Goal: Obtain resource: Obtain resource

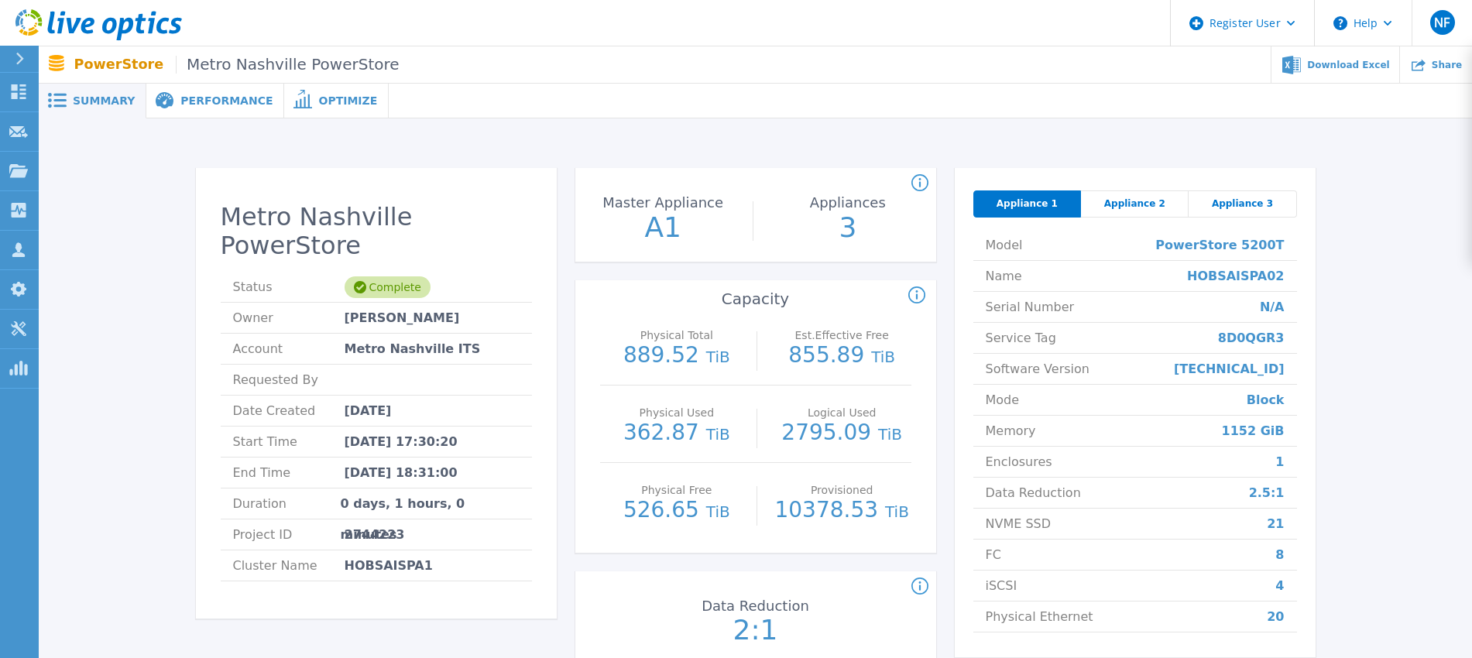
click at [709, 126] on div "Metro Nashville PowerStore Status Complete Owner [PERSON_NAME] Account [GEOGRAP…" at bounding box center [756, 426] width 1434 height 615
click at [1124, 200] on span "Appliance 2" at bounding box center [1134, 204] width 61 height 12
click at [1242, 198] on span "Appliance 3" at bounding box center [1242, 204] width 61 height 12
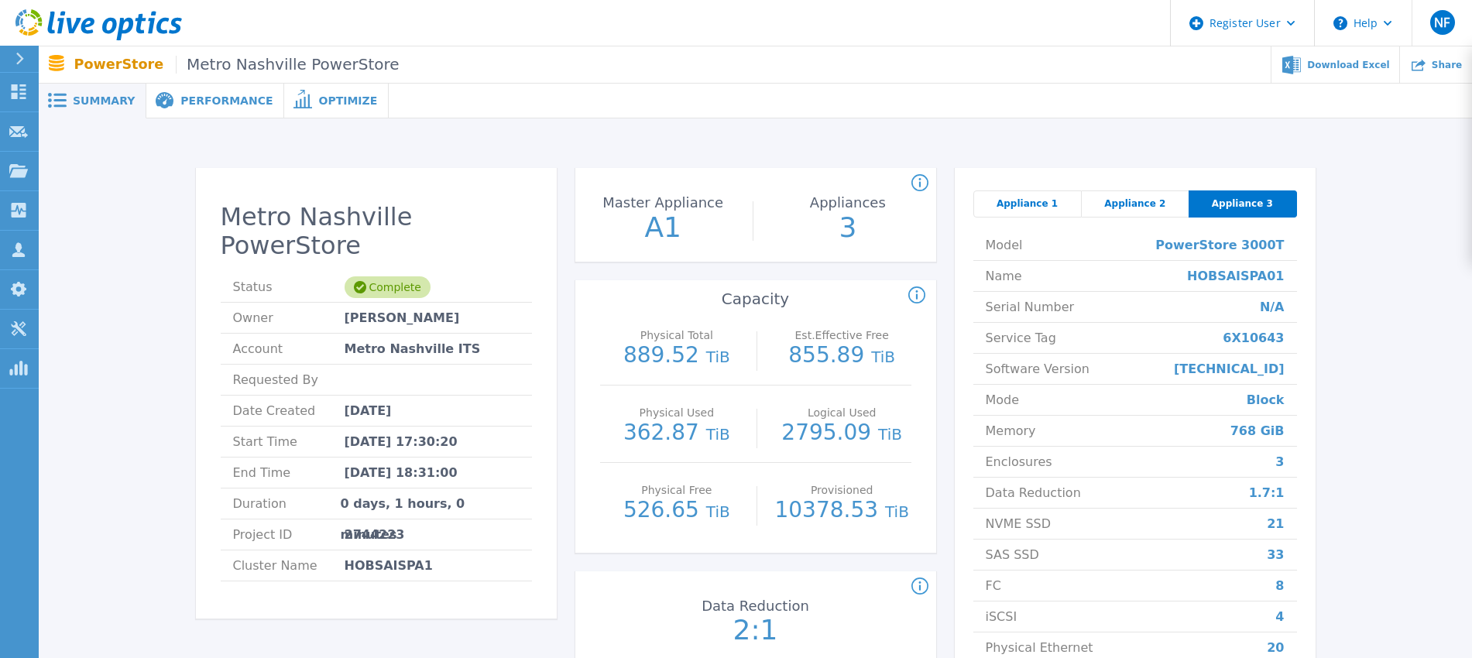
click at [1101, 203] on div "Appliance 2" at bounding box center [1136, 204] width 108 height 27
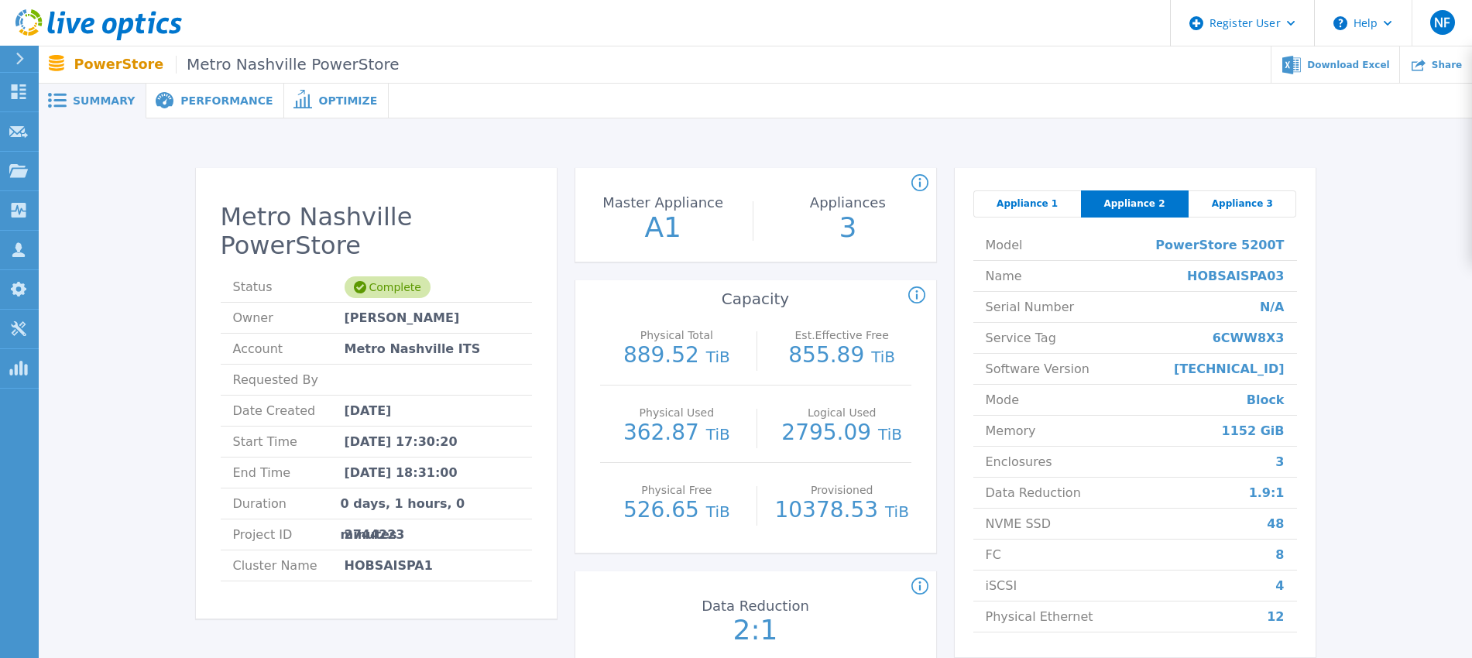
click at [1035, 201] on span "Appliance 1" at bounding box center [1027, 204] width 61 height 12
click at [1122, 198] on span "Appliance 2" at bounding box center [1134, 204] width 61 height 12
click at [1246, 196] on div "Appliance 3" at bounding box center [1243, 204] width 108 height 27
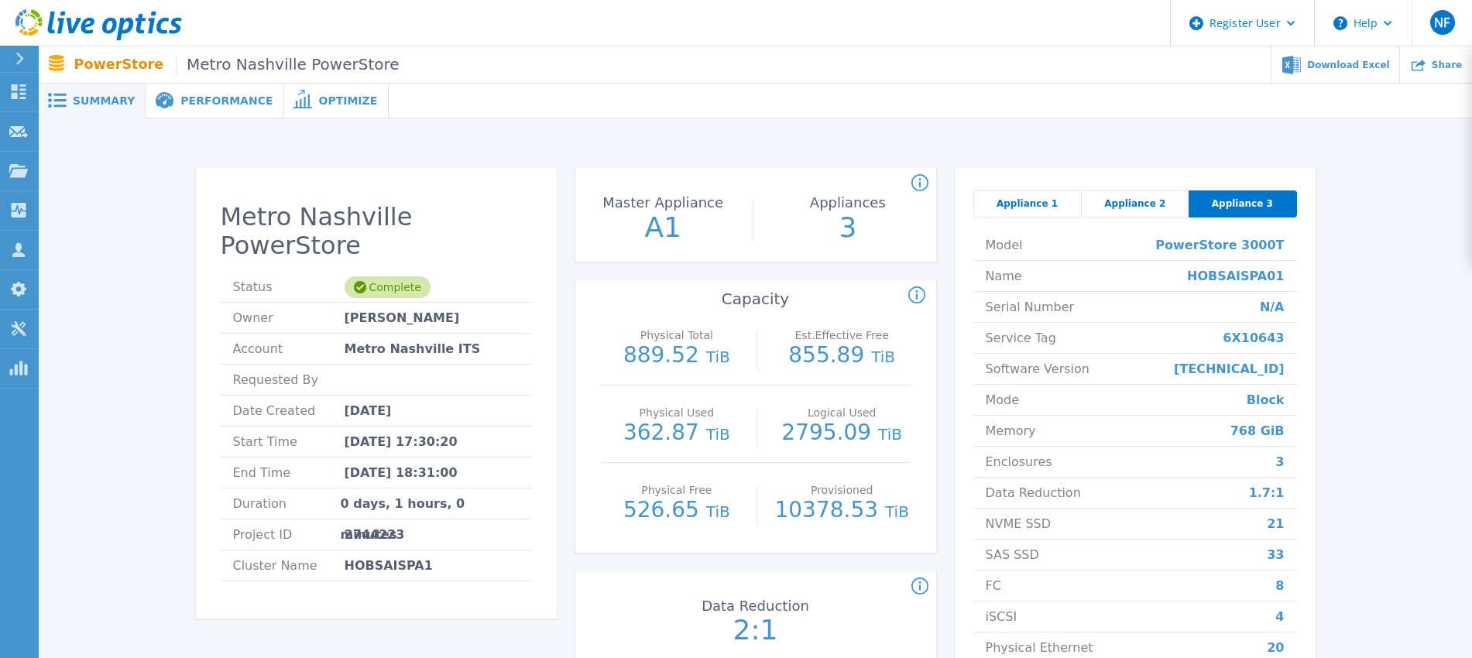
click at [1153, 198] on span "Appliance 2" at bounding box center [1134, 204] width 61 height 12
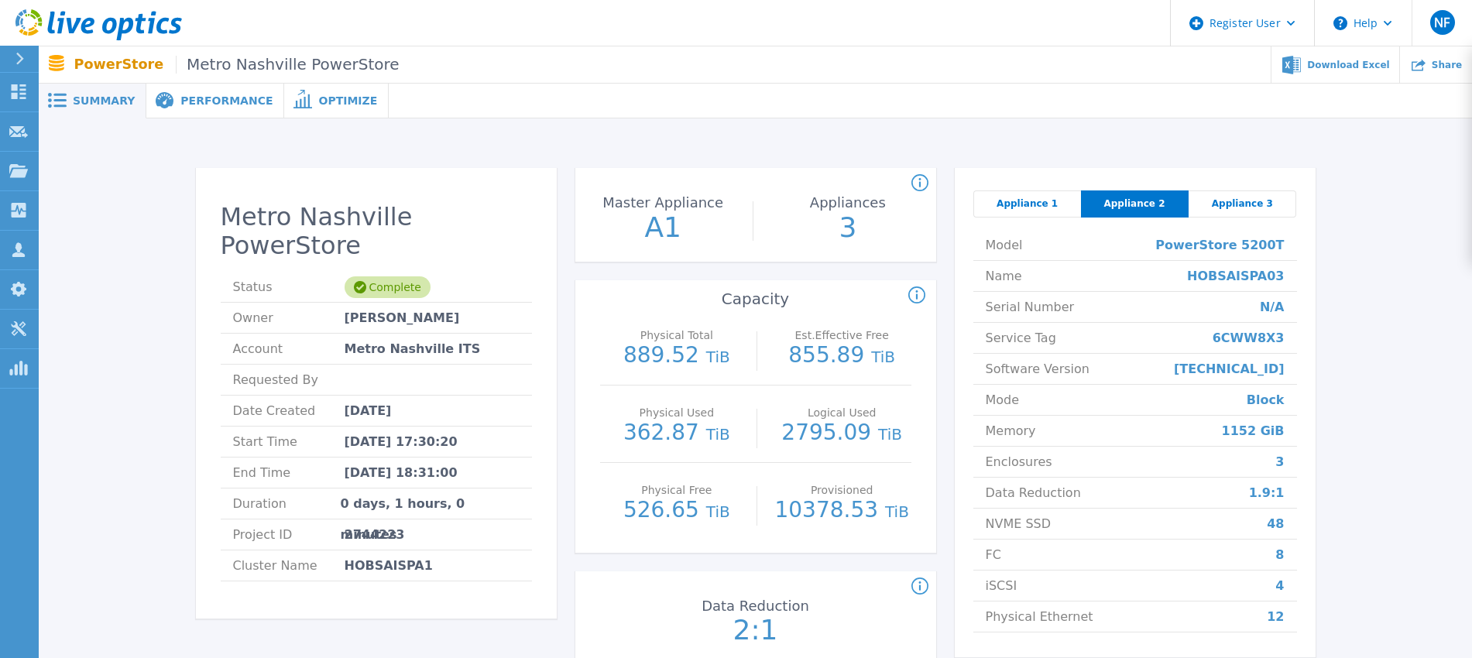
click at [1054, 208] on div "Appliance 1" at bounding box center [1028, 204] width 108 height 27
click at [917, 589] on icon at bounding box center [920, 587] width 17 height 19
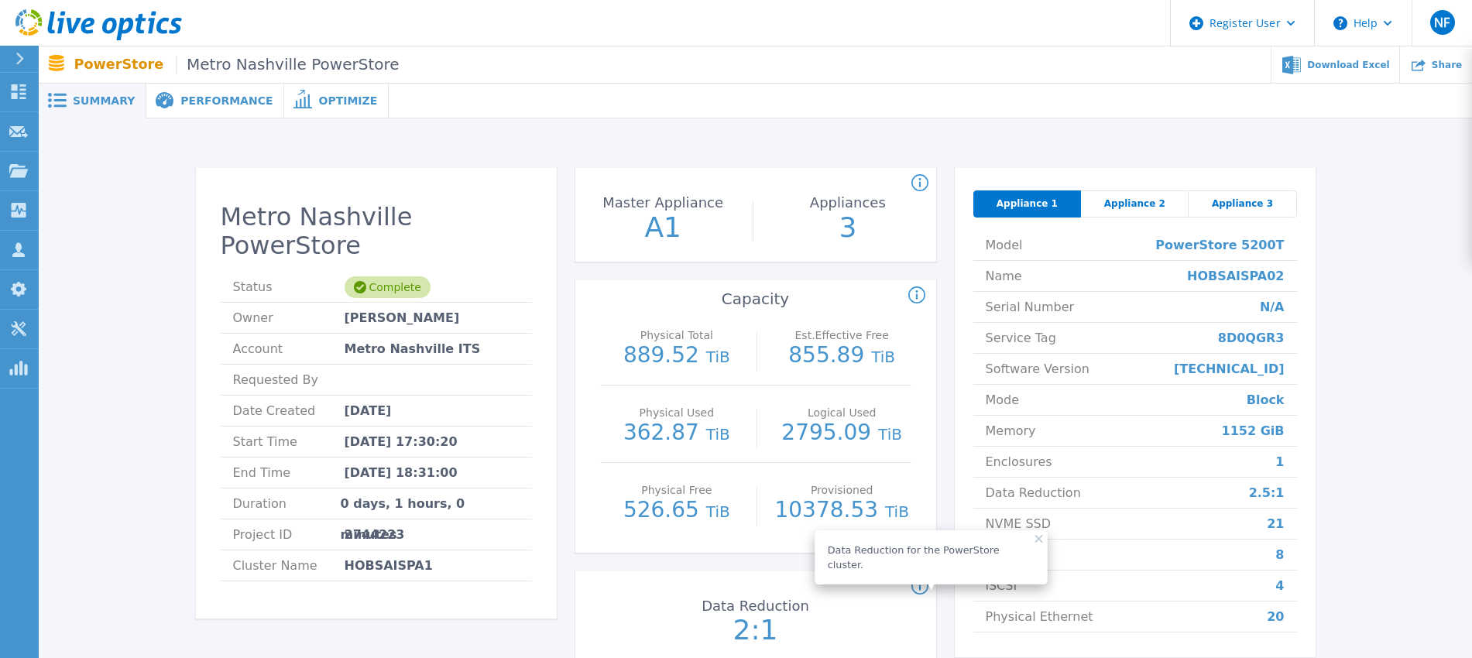
click at [850, 579] on div "Data Reduction for the PowerStore cluster." at bounding box center [749, 587] width 361 height 19
click at [1301, 57] on icon at bounding box center [1292, 64] width 19 height 19
click at [225, 97] on span "Performance" at bounding box center [226, 100] width 92 height 11
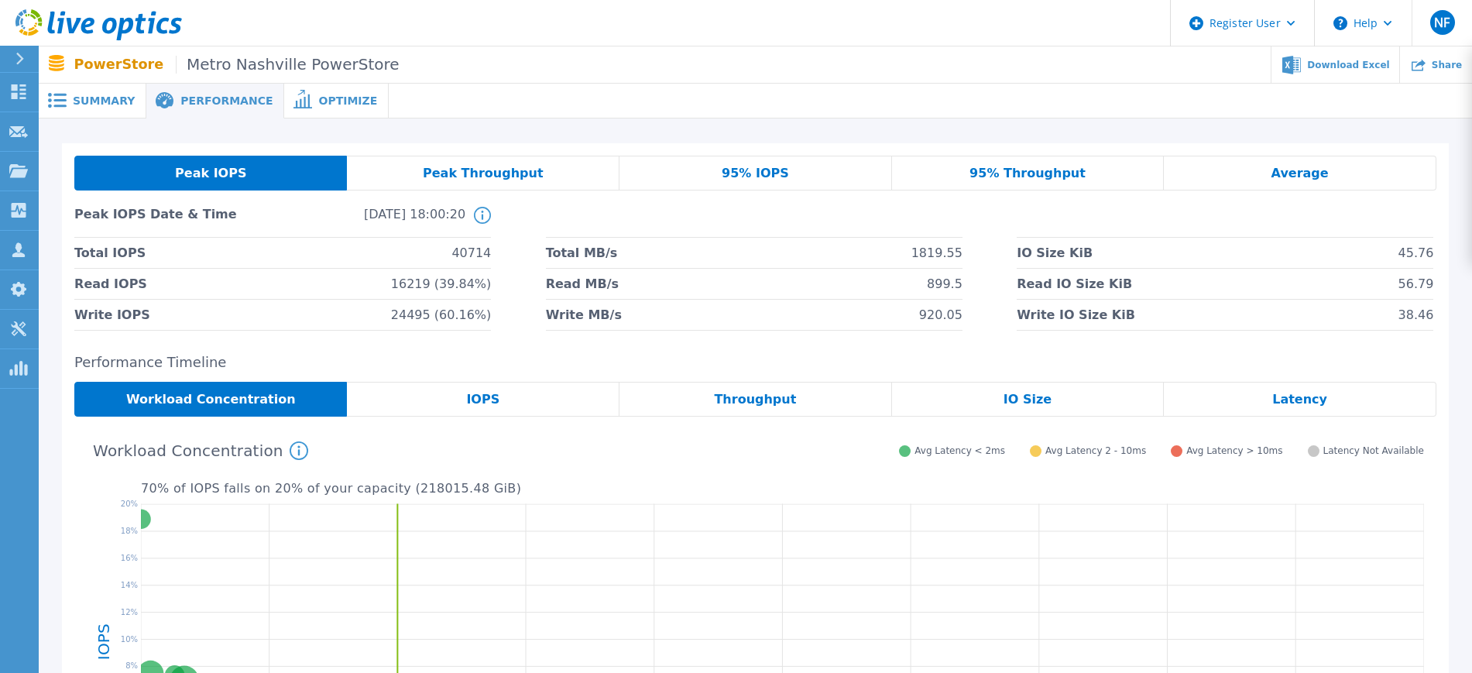
click at [508, 102] on div at bounding box center [931, 101] width 1084 height 35
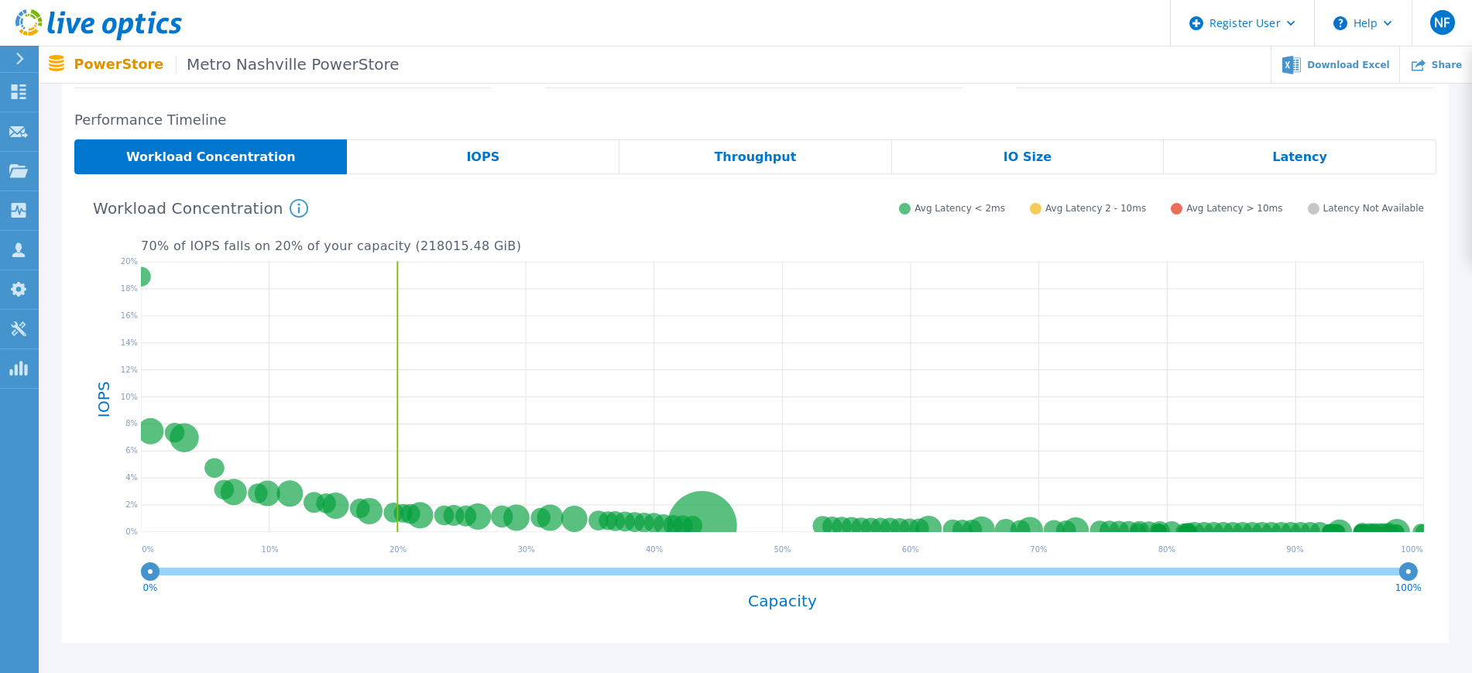
scroll to position [208, 0]
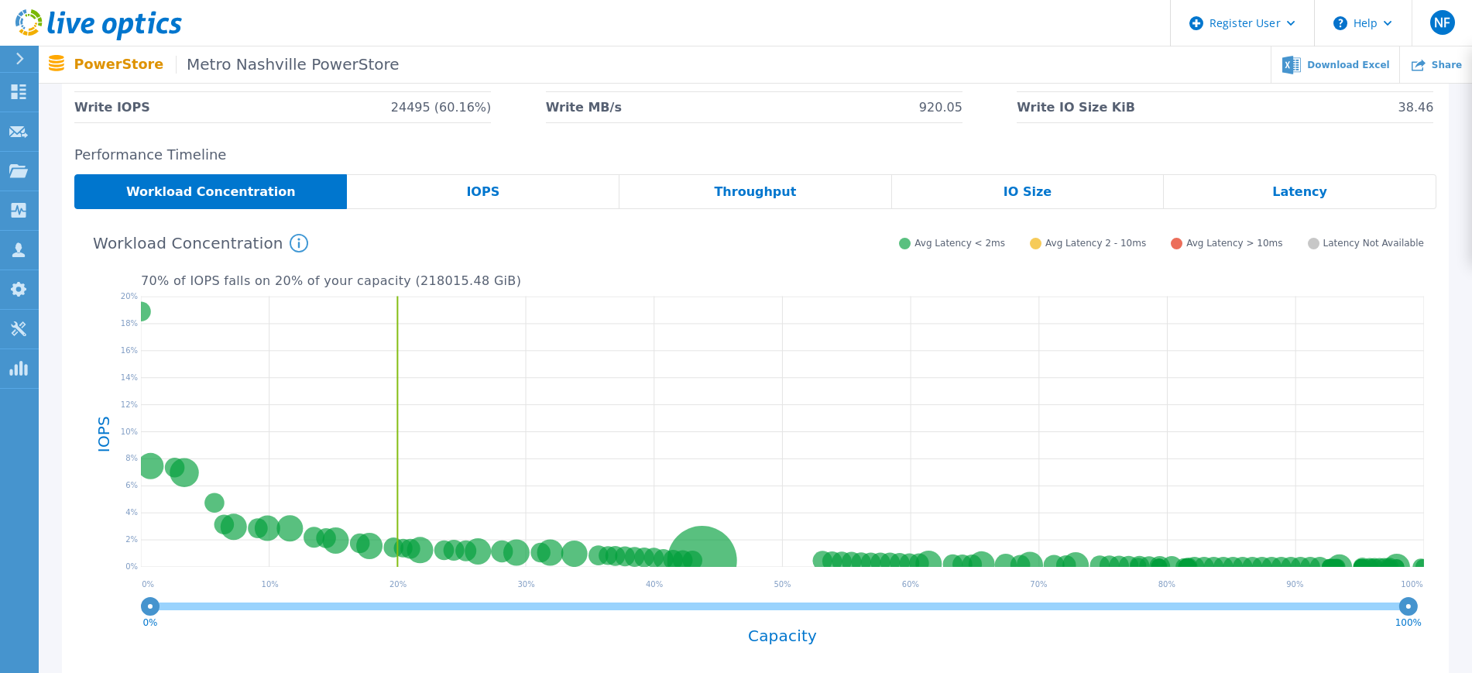
click at [523, 196] on div "IOPS" at bounding box center [483, 191] width 273 height 35
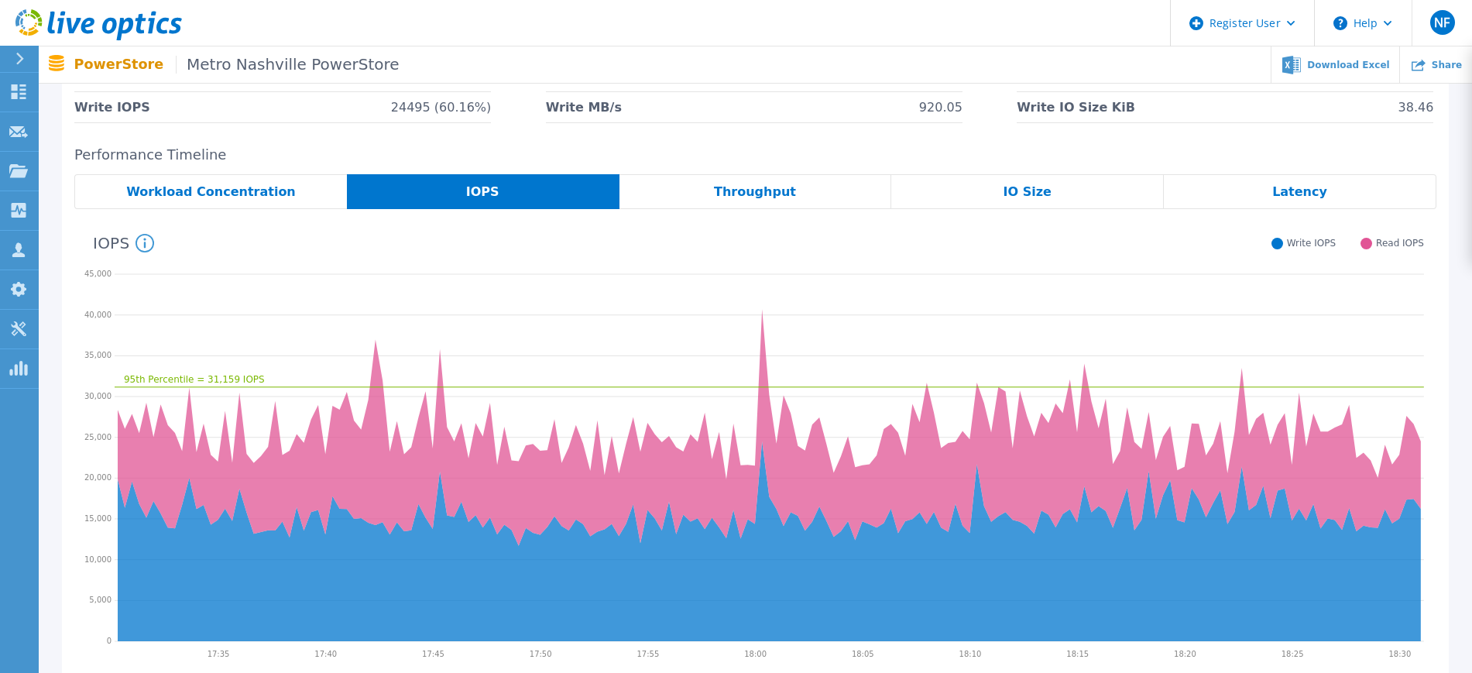
click at [726, 189] on span "Throughput" at bounding box center [755, 192] width 82 height 12
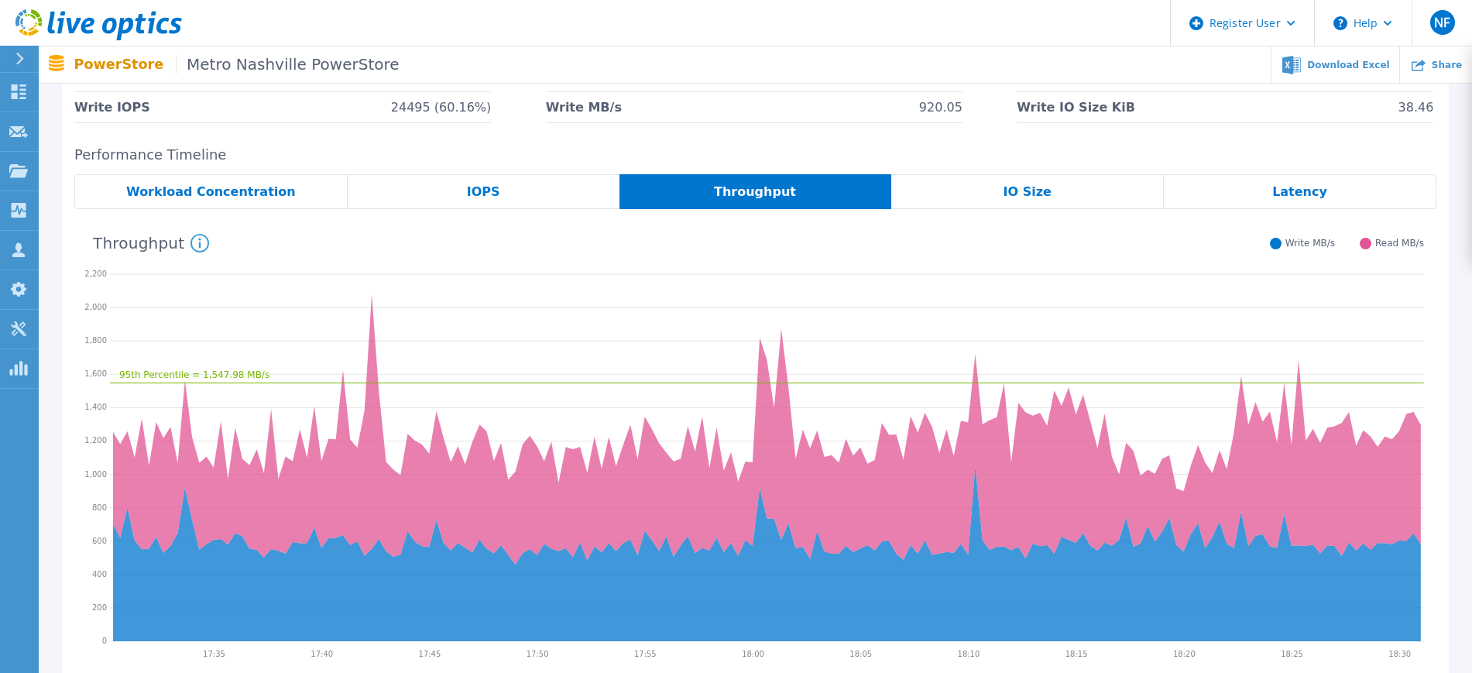
click at [883, 180] on div "Throughput" at bounding box center [756, 191] width 273 height 35
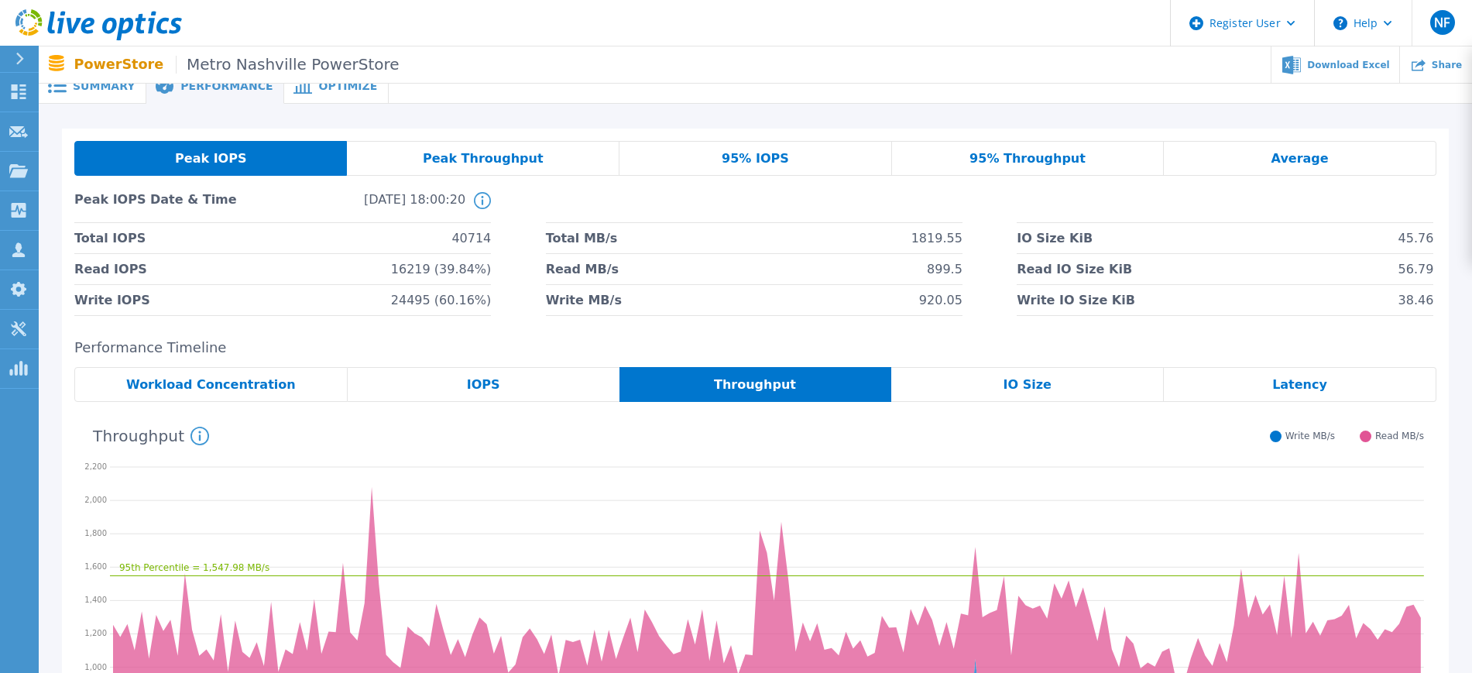
scroll to position [14, 0]
click at [326, 95] on div "Optimize" at bounding box center [336, 87] width 105 height 35
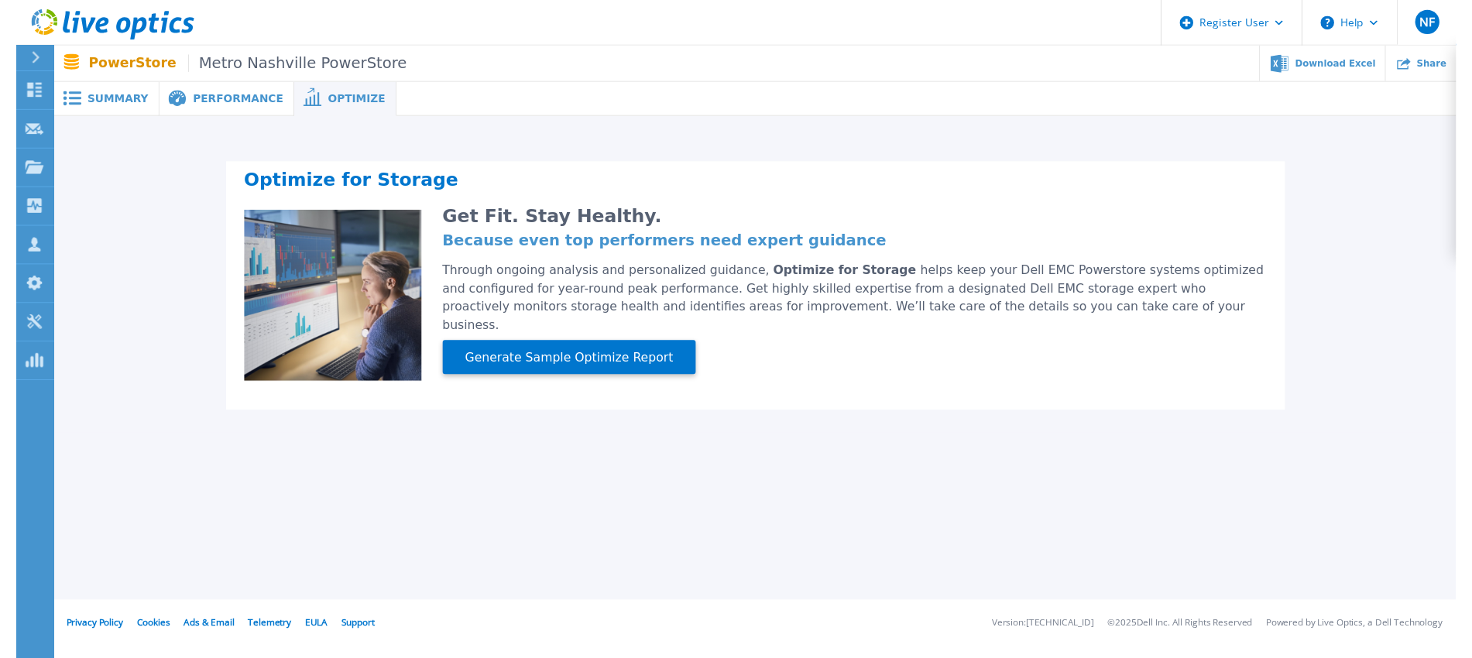
scroll to position [0, 0]
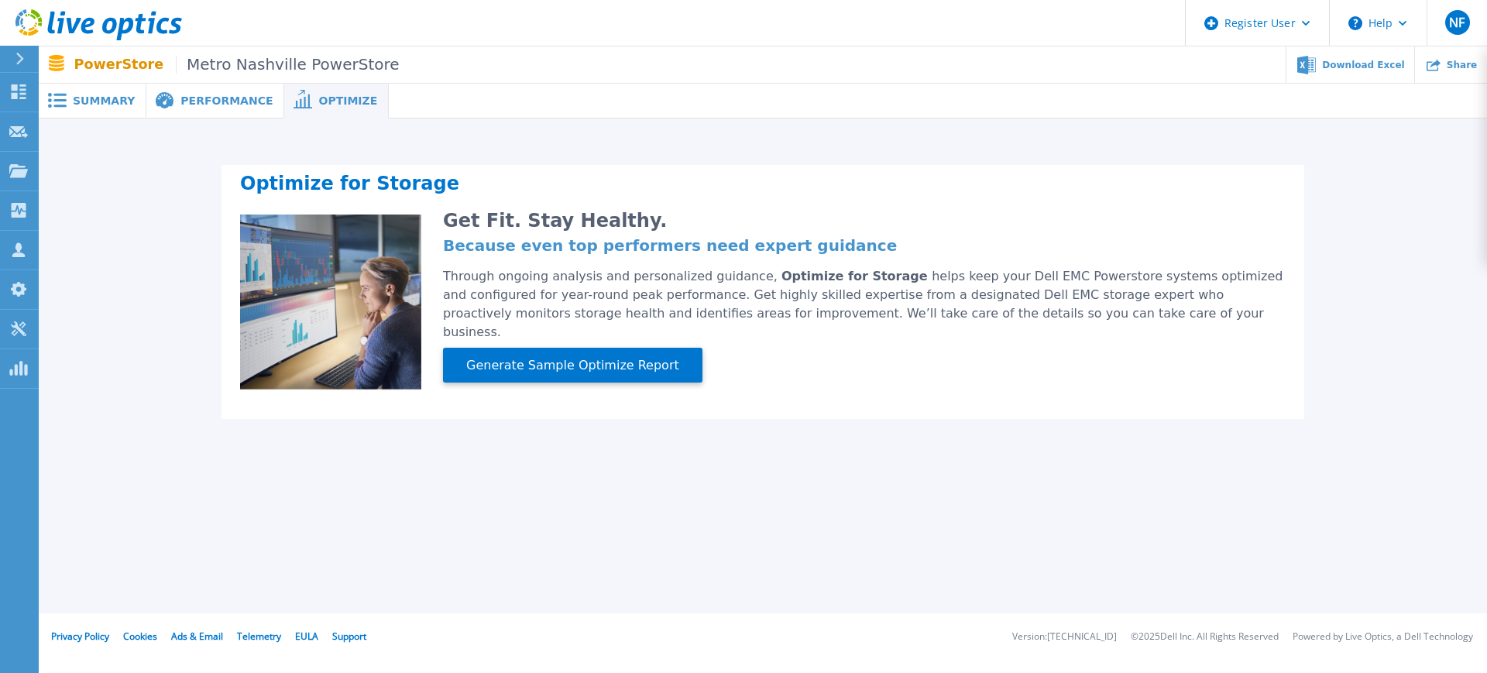
click at [180, 95] on span "Performance" at bounding box center [226, 100] width 92 height 11
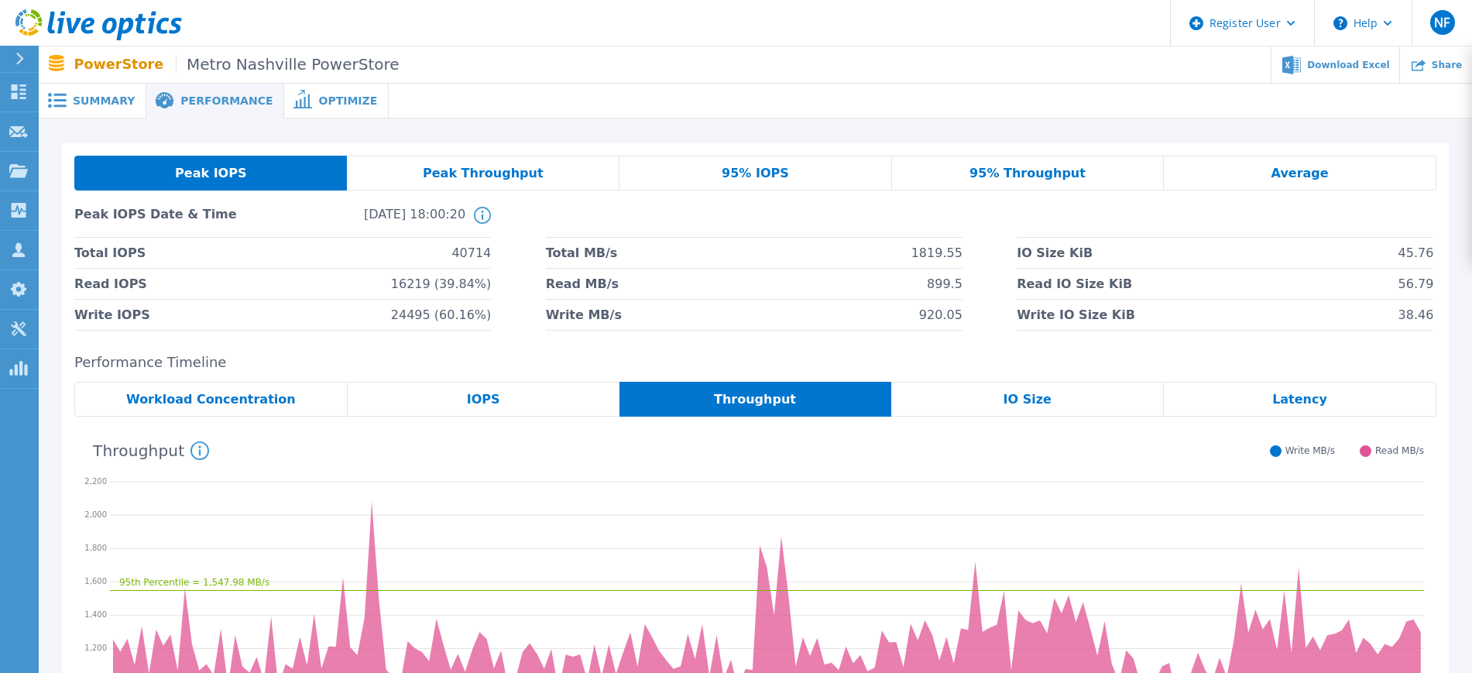
click at [106, 95] on span "Summary" at bounding box center [104, 100] width 62 height 11
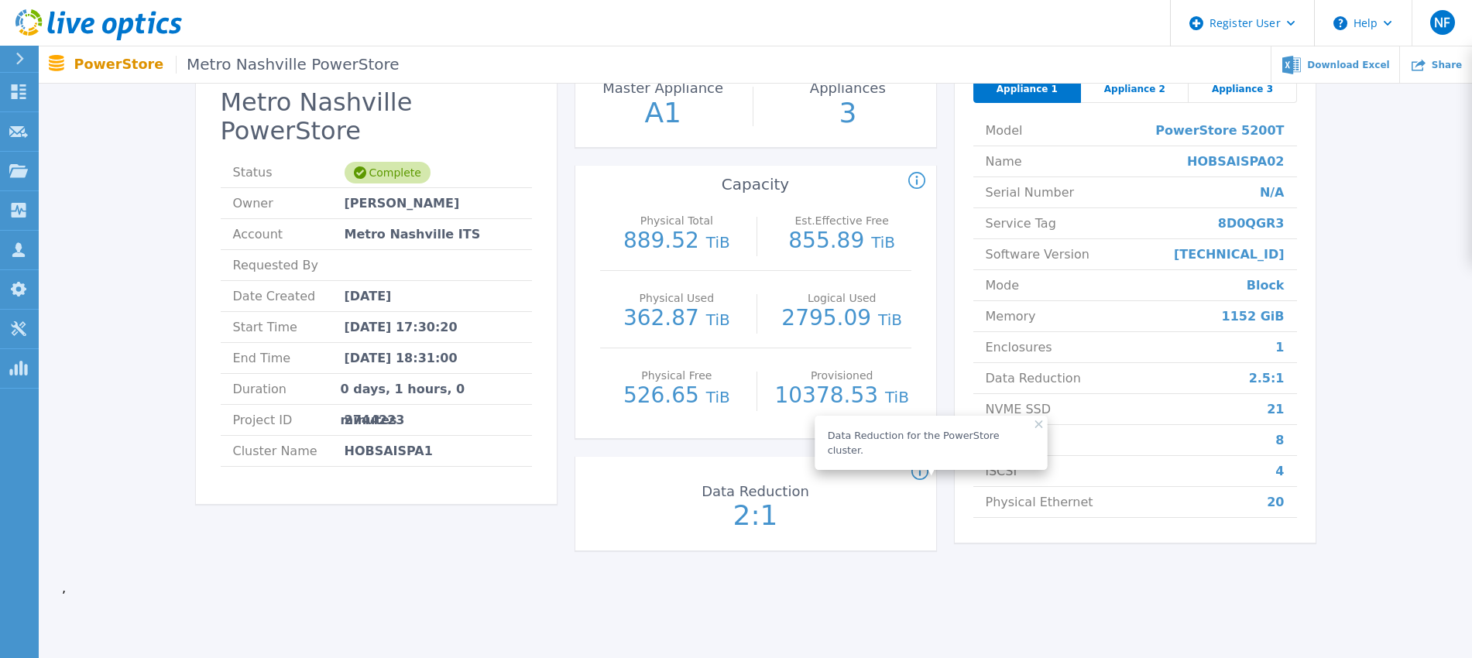
scroll to position [116, 0]
click at [573, 437] on div "Metro Nashville PowerStore Status Complete Owner [PERSON_NAME] Account [GEOGRAP…" at bounding box center [756, 310] width 1120 height 516
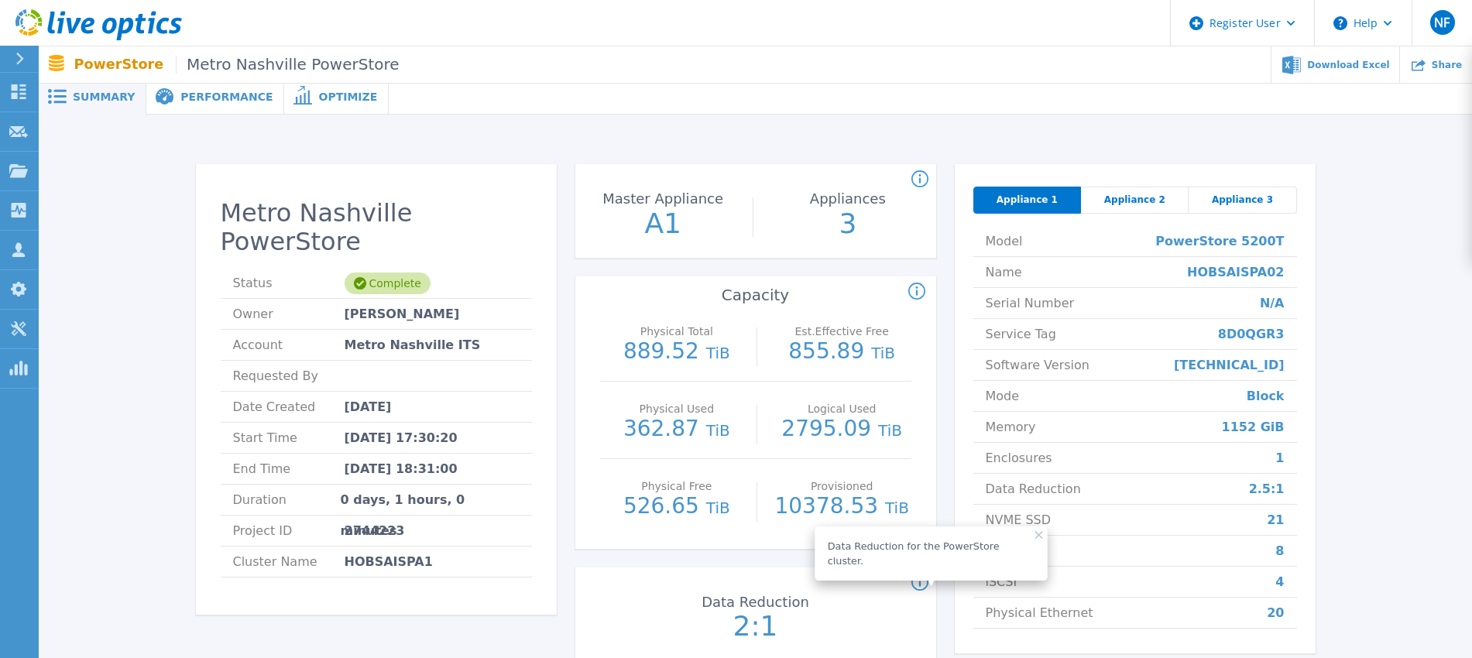
scroll to position [0, 0]
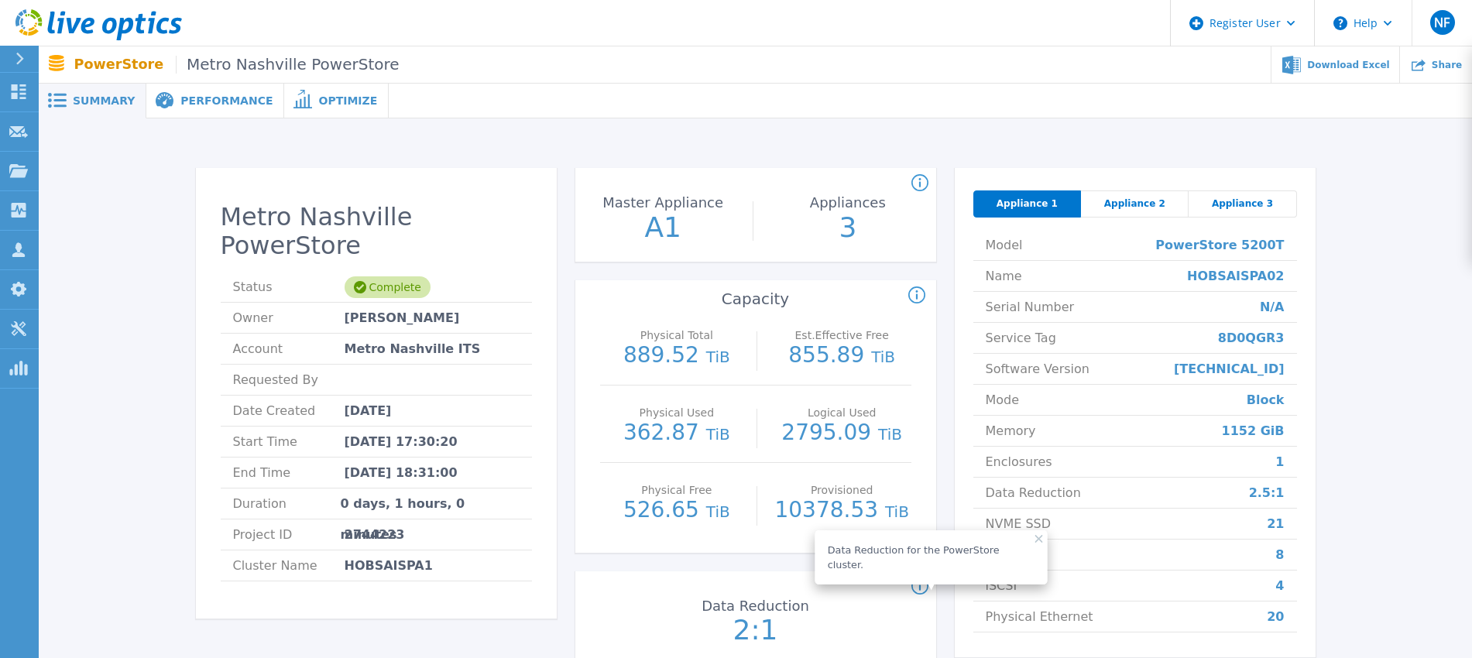
click at [1114, 203] on span "Appliance 2" at bounding box center [1134, 204] width 61 height 12
click at [1241, 205] on span "Appliance 3" at bounding box center [1242, 204] width 61 height 12
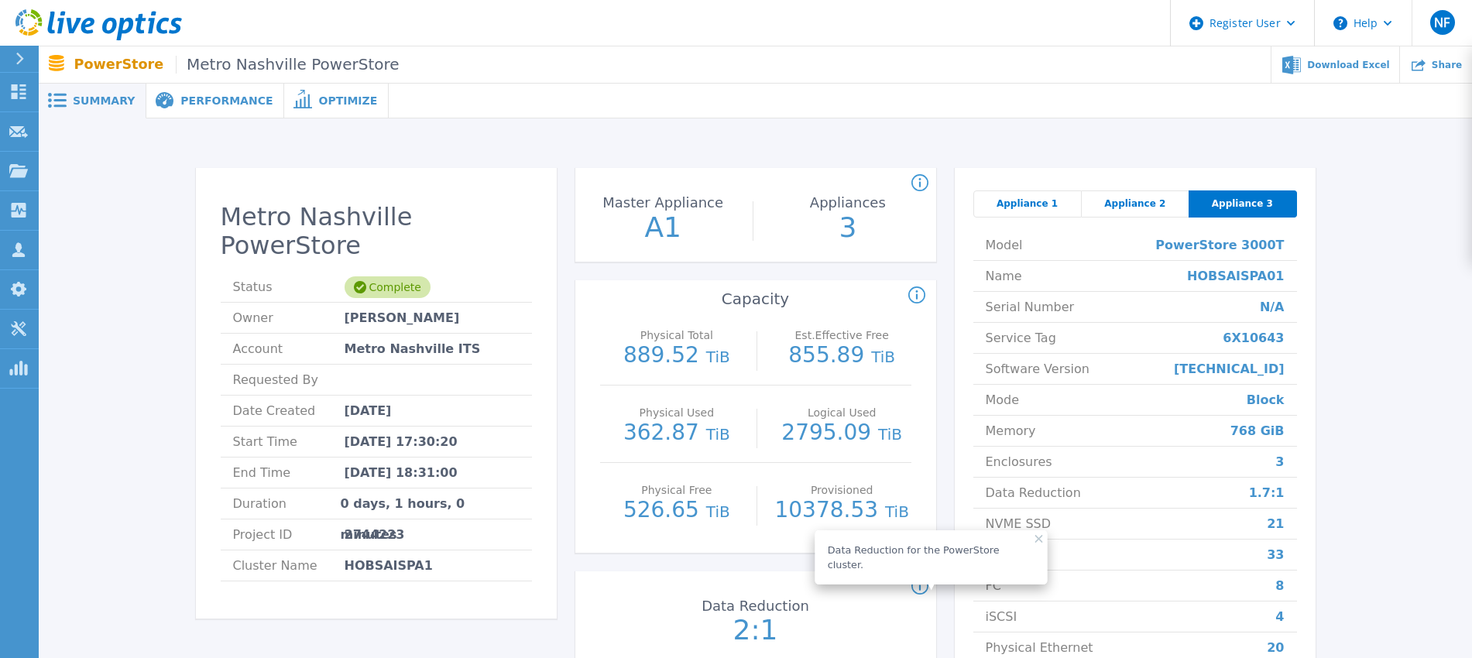
click at [975, 218] on div "Model PowerStore 3000T Name HOBSAISPA01 Serial Number N/A Service Tag 6X10643 S…" at bounding box center [1136, 447] width 324 height 459
click at [1015, 206] on span "Appliance 1" at bounding box center [1027, 204] width 61 height 12
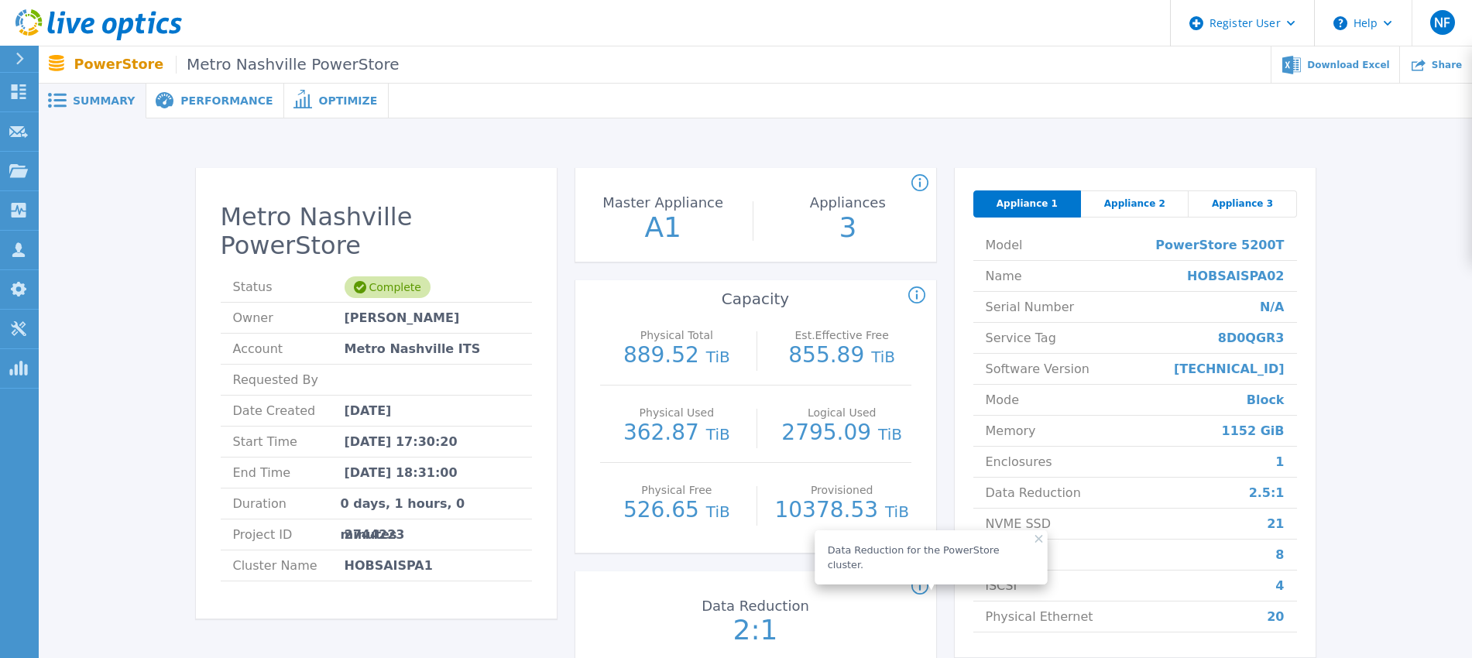
click at [824, 500] on p "10378.53 TiB" at bounding box center [842, 511] width 139 height 23
click at [822, 508] on p "10378.53 TiB" at bounding box center [842, 511] width 139 height 23
click at [806, 510] on p "10378.53 TiB" at bounding box center [842, 511] width 139 height 23
click at [809, 516] on p "10378.53 TiB" at bounding box center [842, 511] width 139 height 23
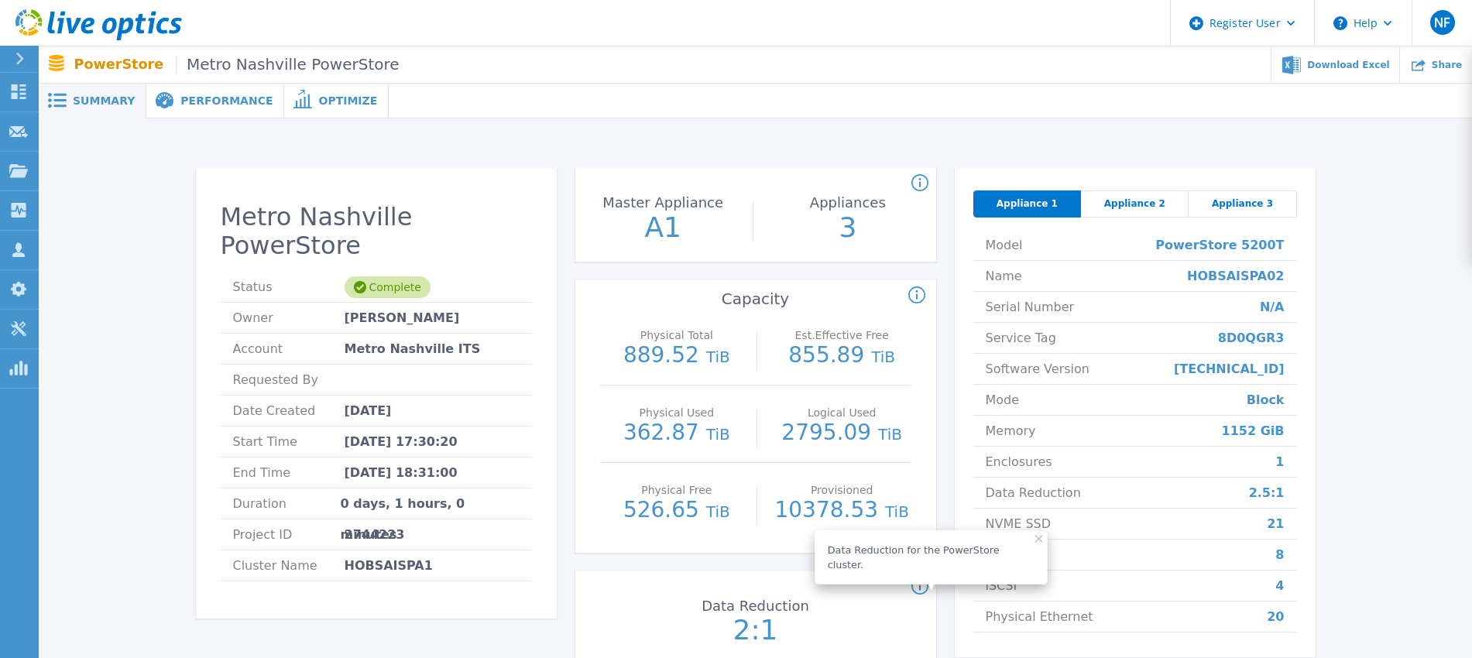
click at [1036, 538] on icon at bounding box center [1040, 539] width 8 height 8
click at [942, 542] on div "Metro Nashville PowerStore Status Complete Owner [PERSON_NAME] Account [GEOGRAP…" at bounding box center [756, 426] width 1120 height 516
click at [289, 101] on span at bounding box center [301, 100] width 34 height 15
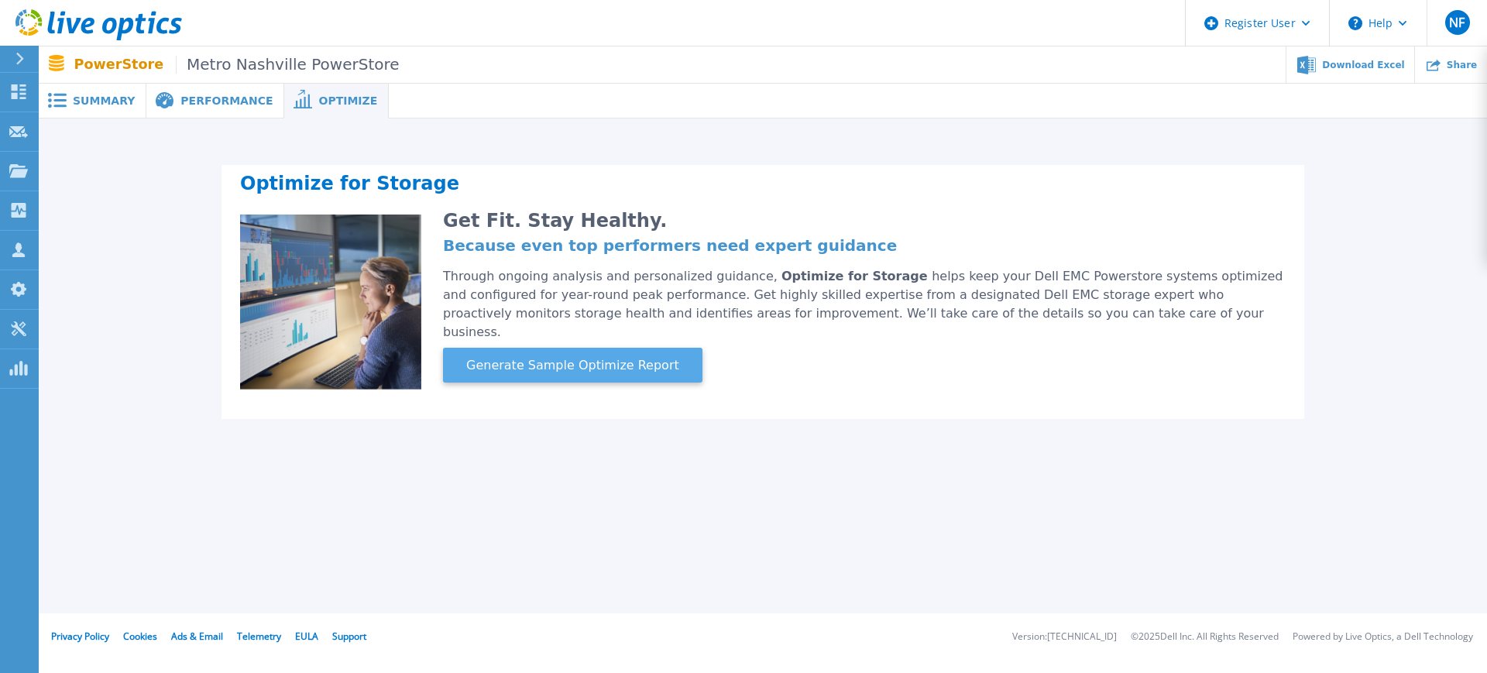
click at [530, 356] on span "Generate Sample Optimize Report" at bounding box center [572, 365] width 225 height 19
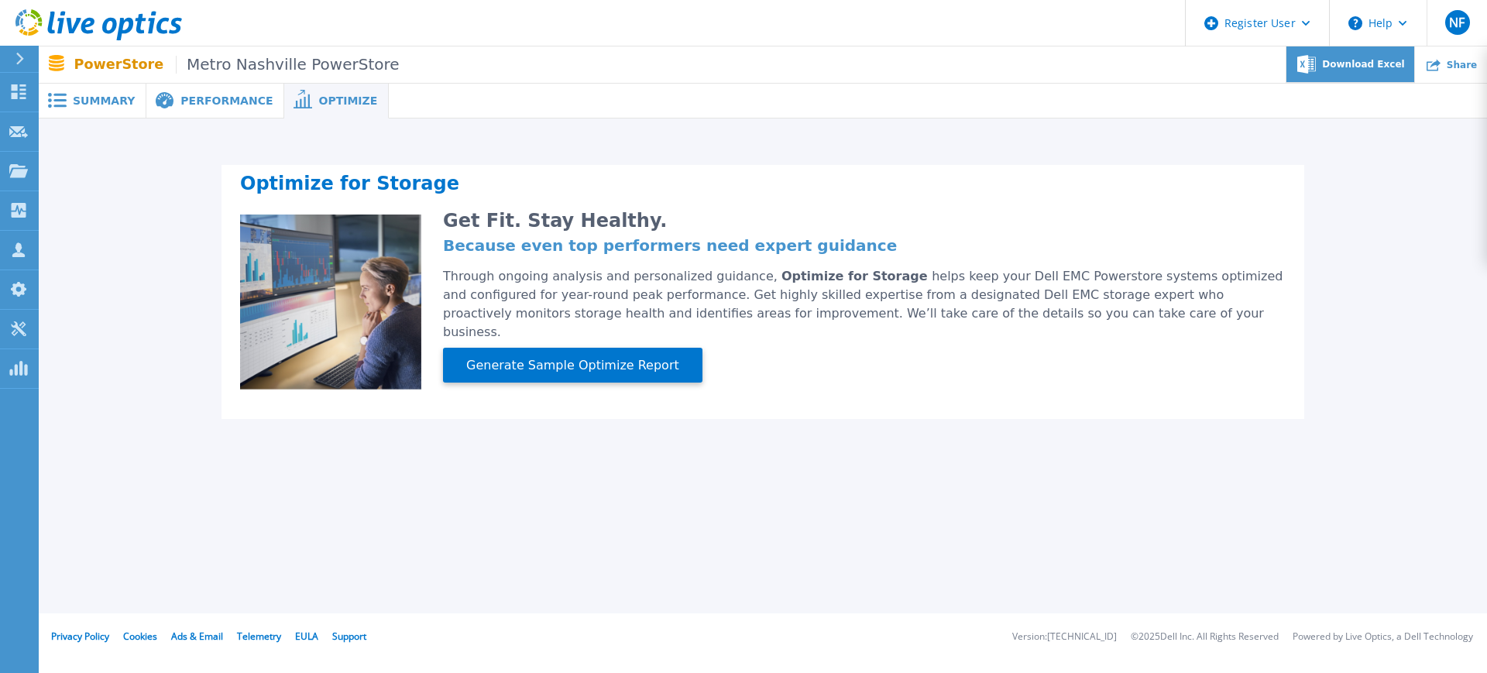
click at [1343, 65] on span "Download Excel" at bounding box center [1363, 64] width 82 height 9
click at [188, 110] on div "Performance" at bounding box center [215, 101] width 138 height 35
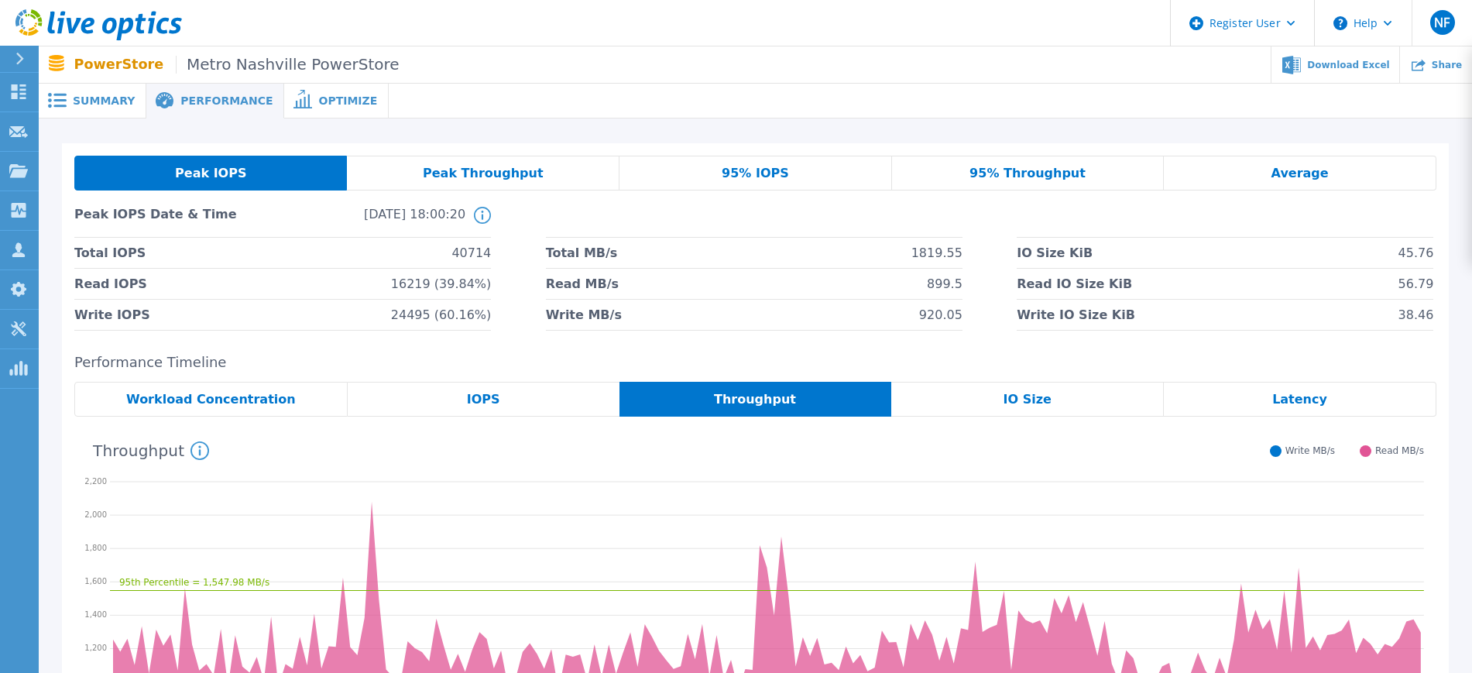
click at [1269, 399] on div "Latency" at bounding box center [1300, 399] width 273 height 35
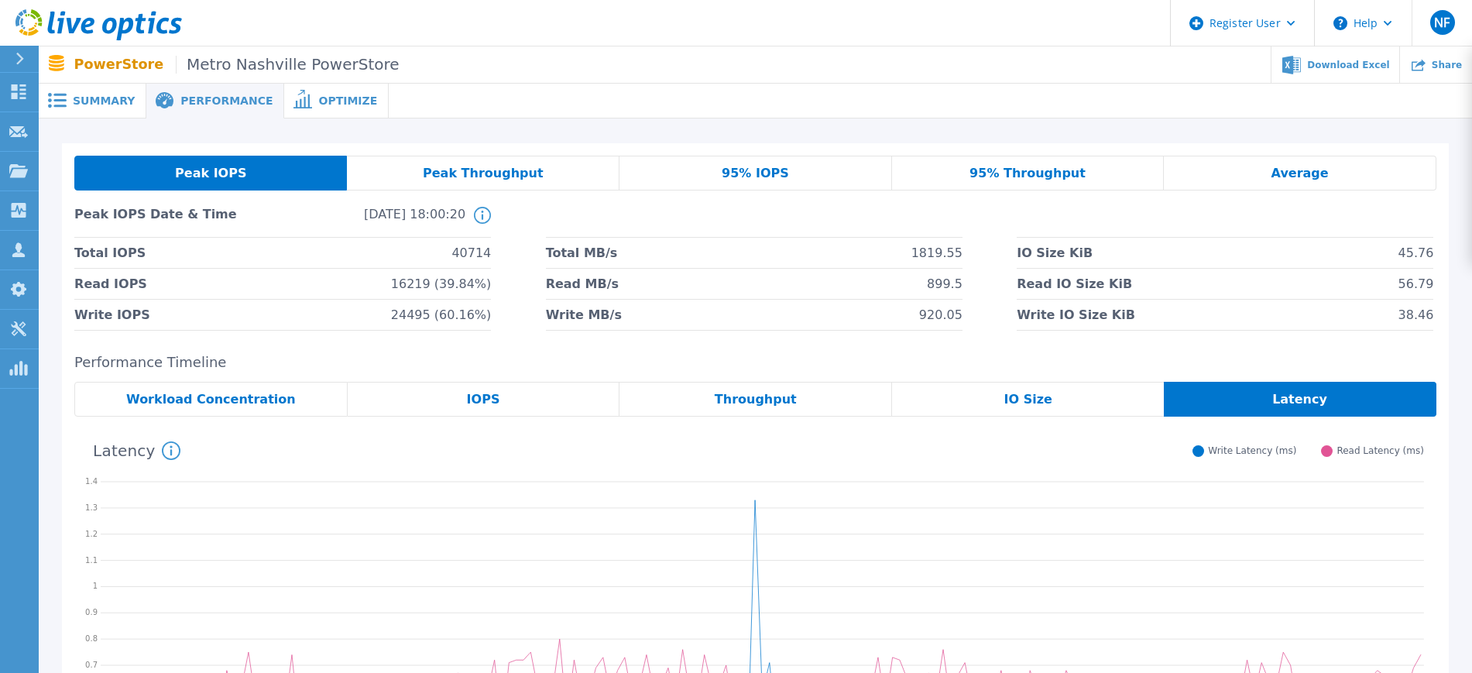
click at [301, 388] on div "Workload Concentration" at bounding box center [210, 399] width 273 height 35
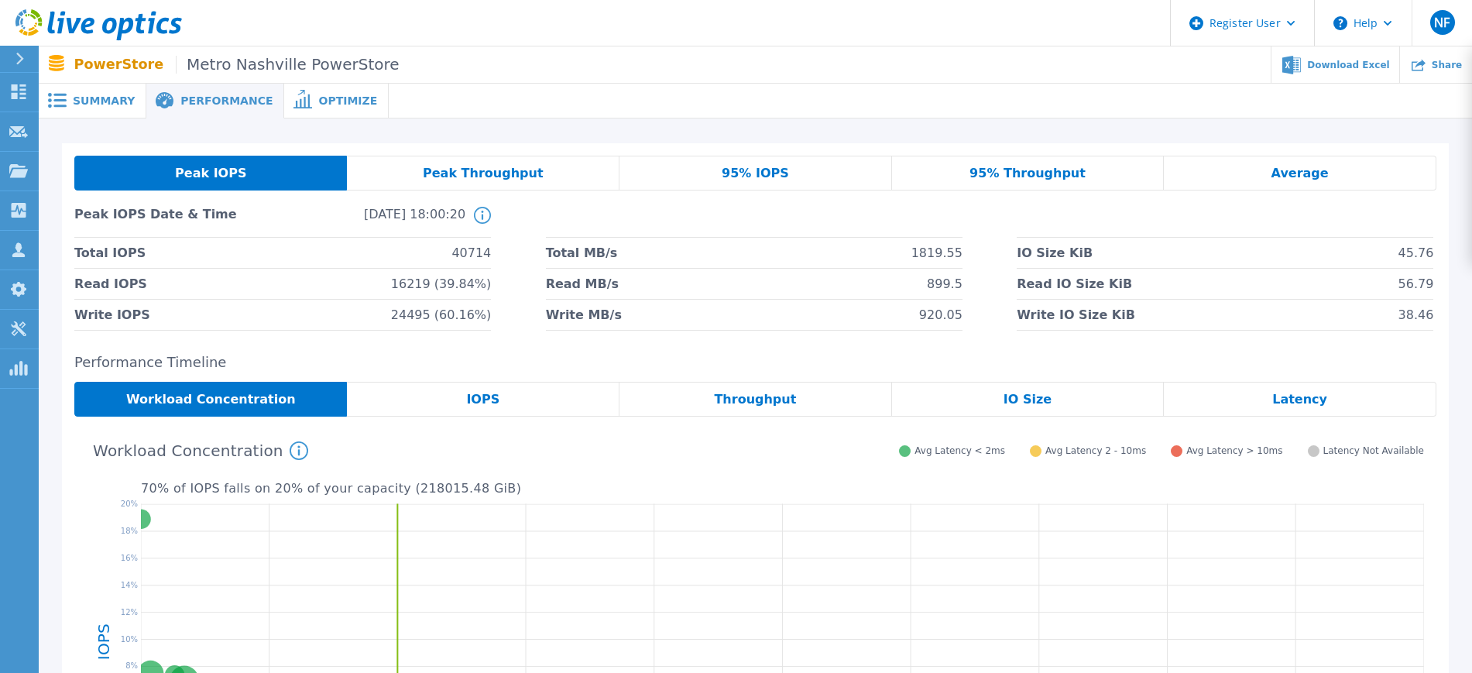
click at [91, 103] on span "Summary" at bounding box center [104, 100] width 62 height 11
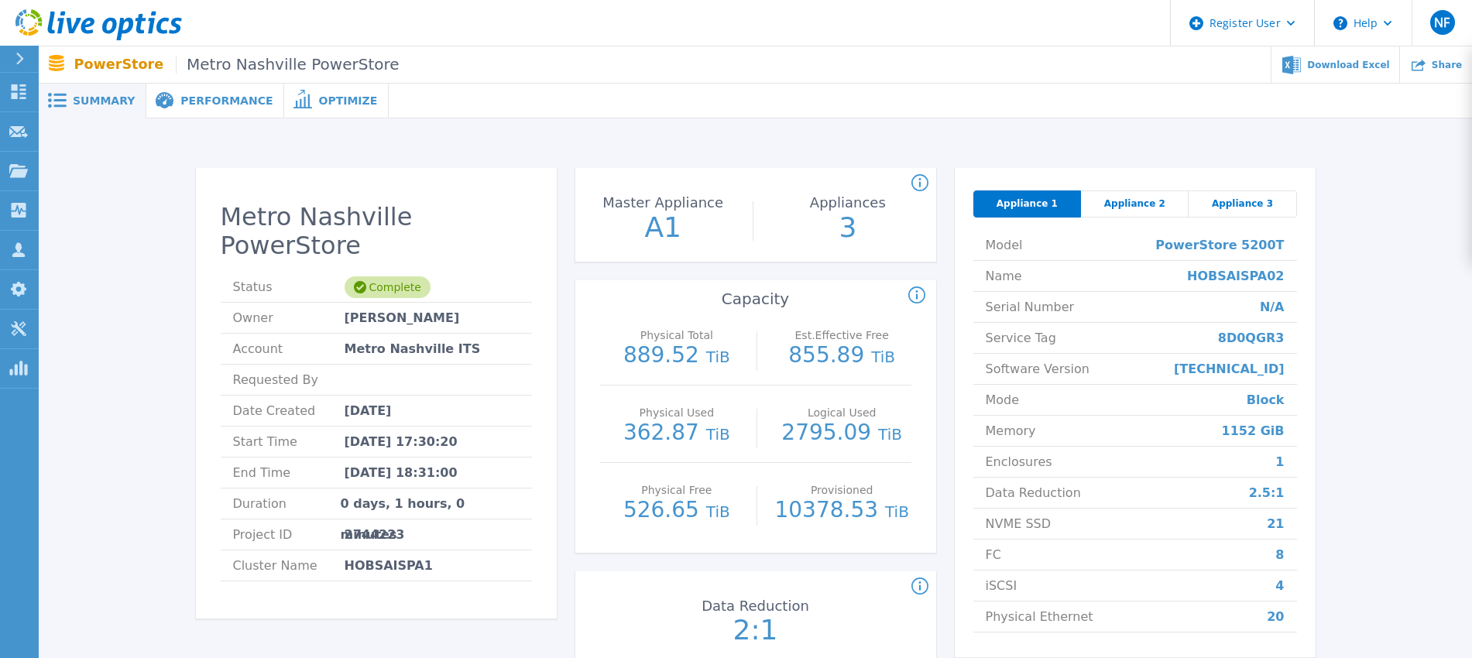
click at [667, 356] on p "889.52 TiB" at bounding box center [677, 356] width 139 height 23
copy p "889.52"
click at [130, 239] on div "Metro Nashville PowerStore Status Complete Owner [PERSON_NAME] Account [GEOGRAP…" at bounding box center [755, 419] width 1387 height 553
click at [672, 331] on p "Physical Total" at bounding box center [676, 335] width 131 height 11
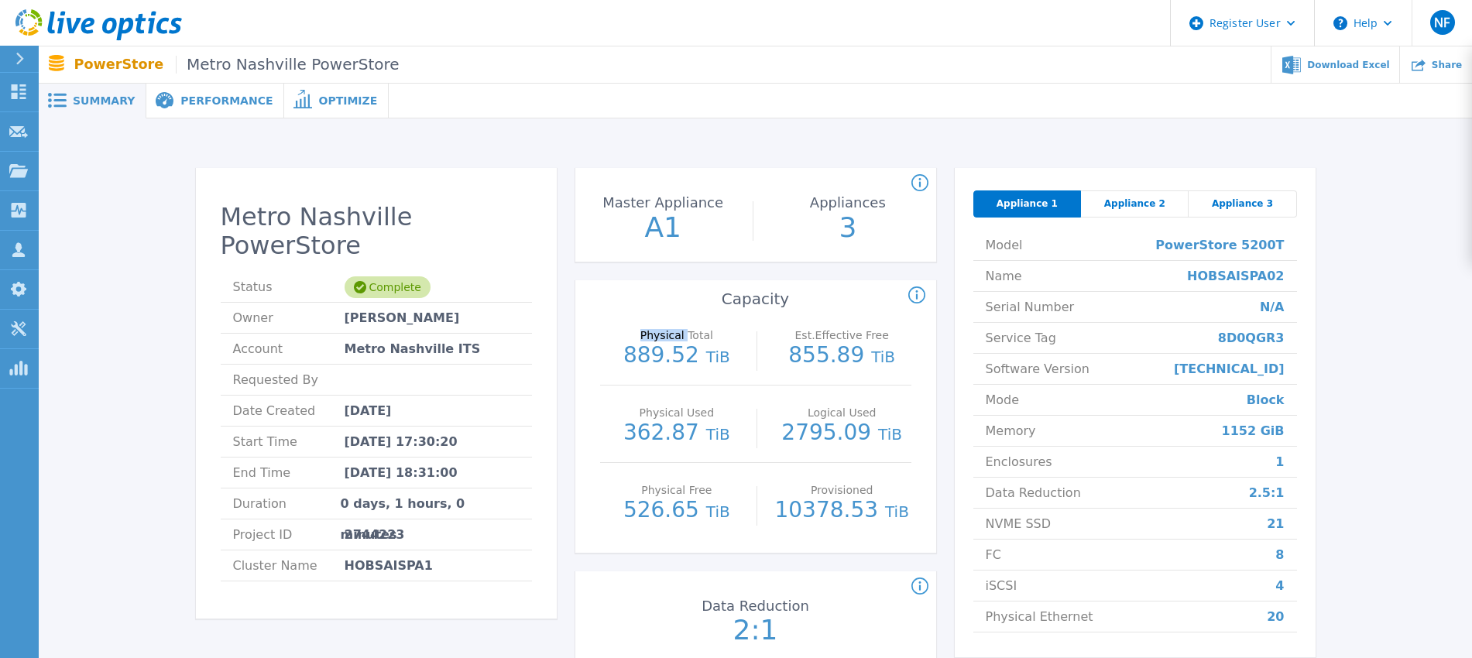
click at [672, 331] on p "Physical Total" at bounding box center [676, 335] width 131 height 11
copy p "Physical Total"
click at [142, 376] on div "Metro Nashville PowerStore Status Complete Owner [PERSON_NAME] Account [GEOGRAP…" at bounding box center [755, 419] width 1387 height 553
drag, startPoint x: 809, startPoint y: 482, endPoint x: 870, endPoint y: 510, distance: 67.2
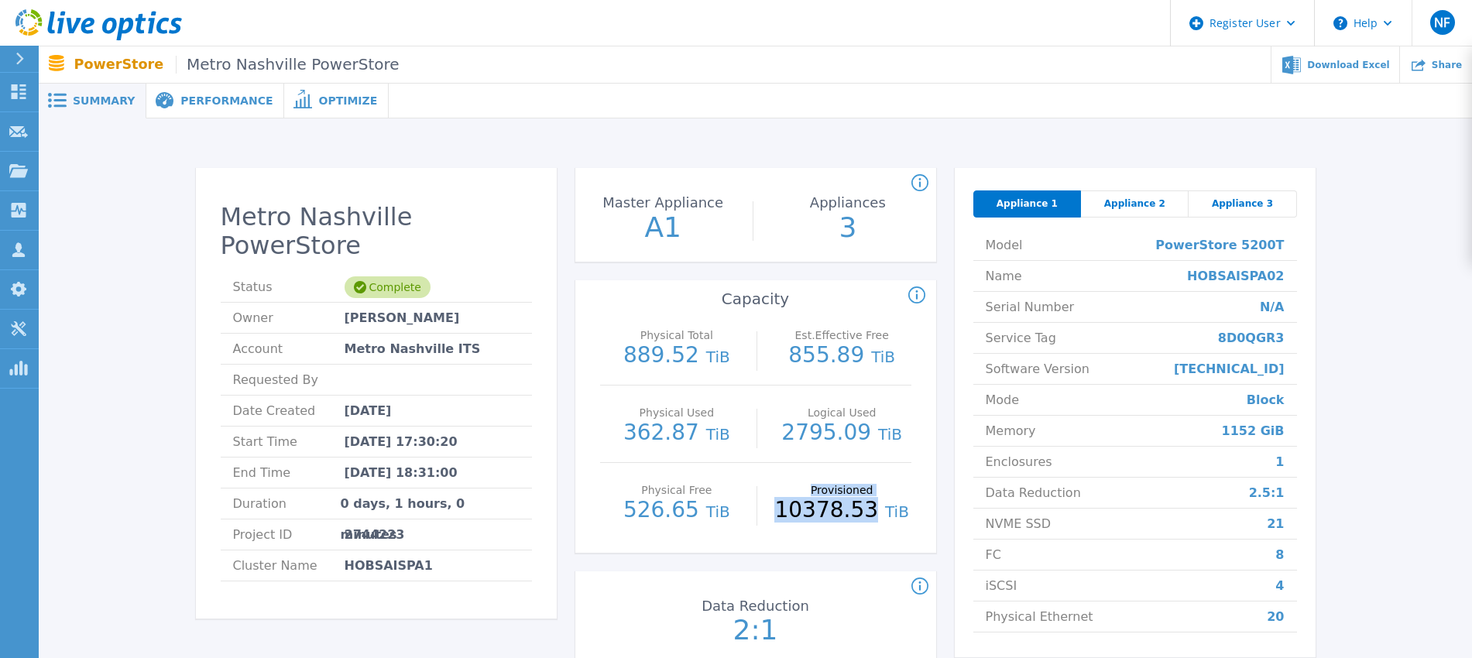
click at [870, 510] on div "Provisioned 10378.53 TiB" at bounding box center [842, 501] width 139 height 77
drag, startPoint x: 809, startPoint y: 411, endPoint x: 867, endPoint y: 431, distance: 60.8
click at [867, 431] on div "Logical Used 2795.09 TiB" at bounding box center [842, 424] width 139 height 77
copy div "Logical Used 2795.09"
click at [855, 557] on div "Count of appliances and the Master Appliance in the PowerStore cluster. Master …" at bounding box center [755, 426] width 361 height 516
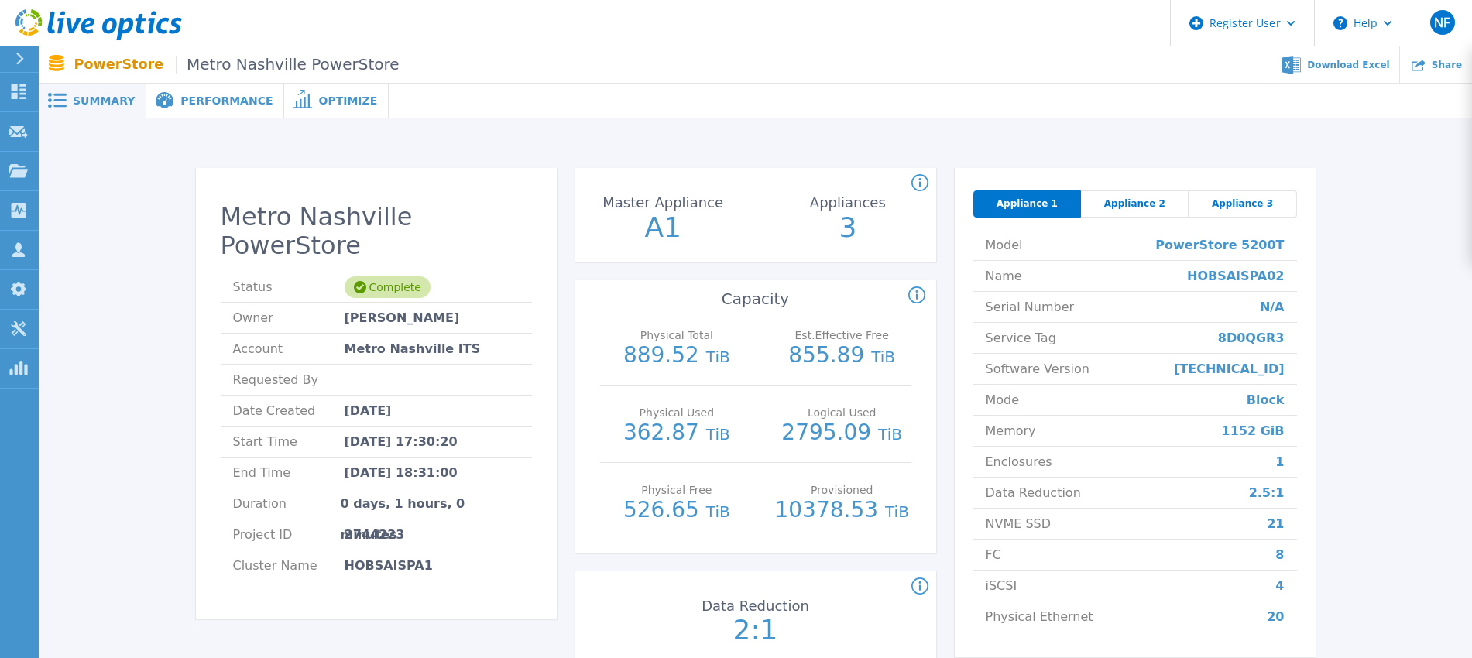
click at [232, 101] on span "Performance" at bounding box center [226, 100] width 92 height 11
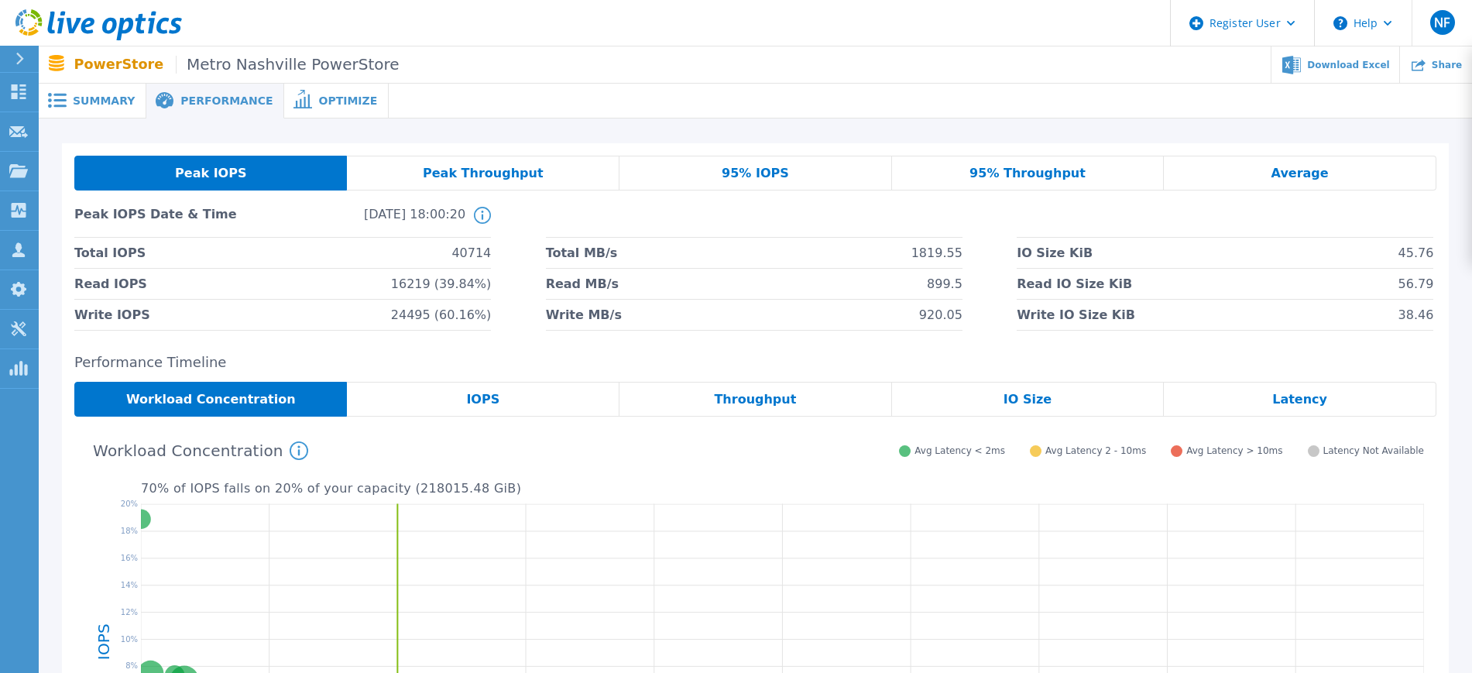
click at [294, 99] on icon at bounding box center [303, 99] width 19 height 19
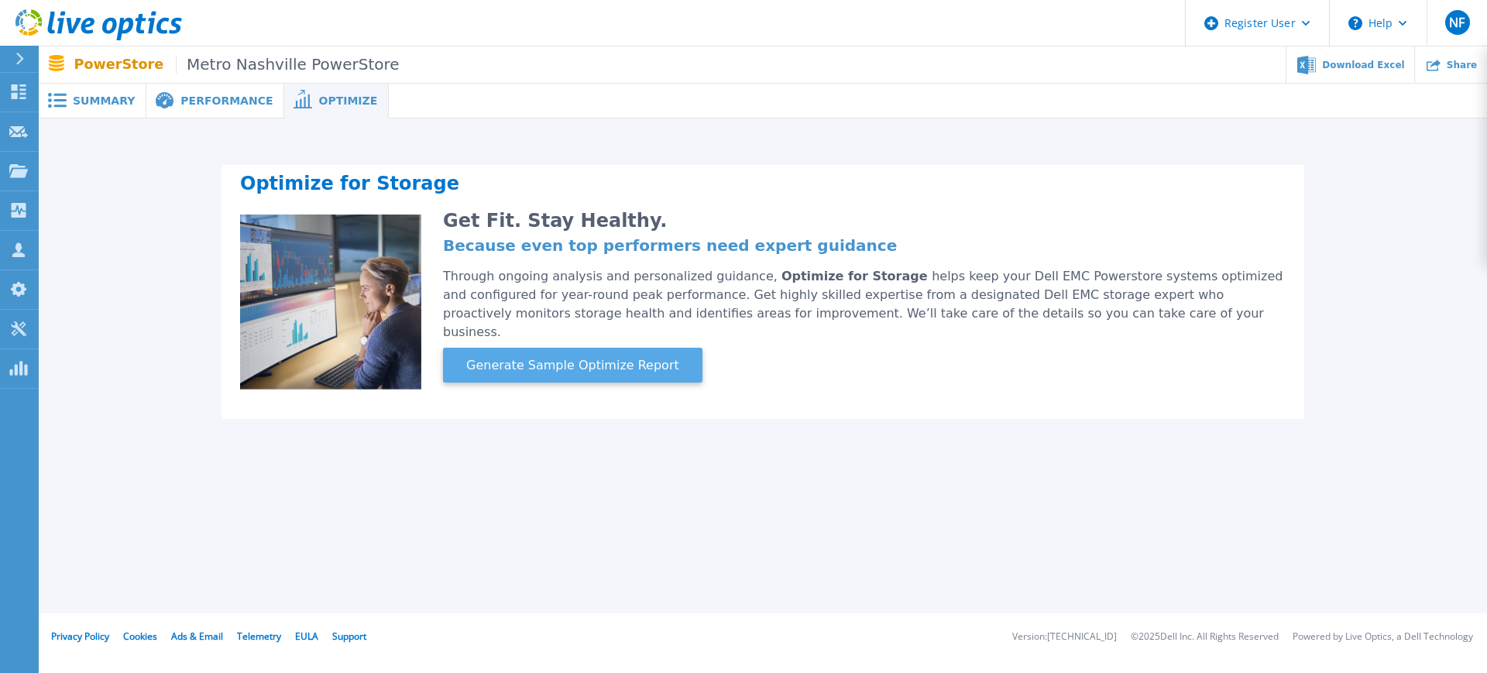
click at [589, 356] on span "Generate Sample Optimize Report" at bounding box center [572, 365] width 225 height 19
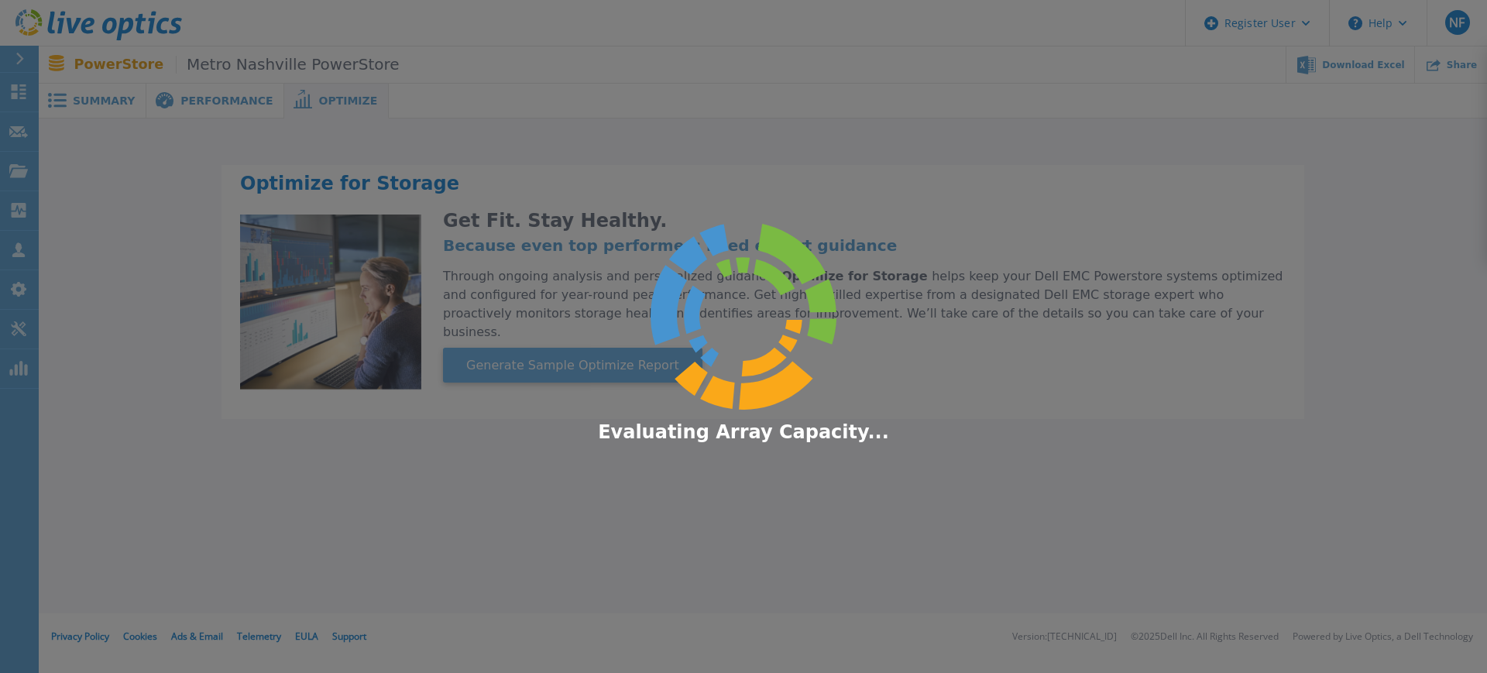
click at [589, 351] on div "Evaluating Array Capacity ..." at bounding box center [743, 336] width 1487 height 673
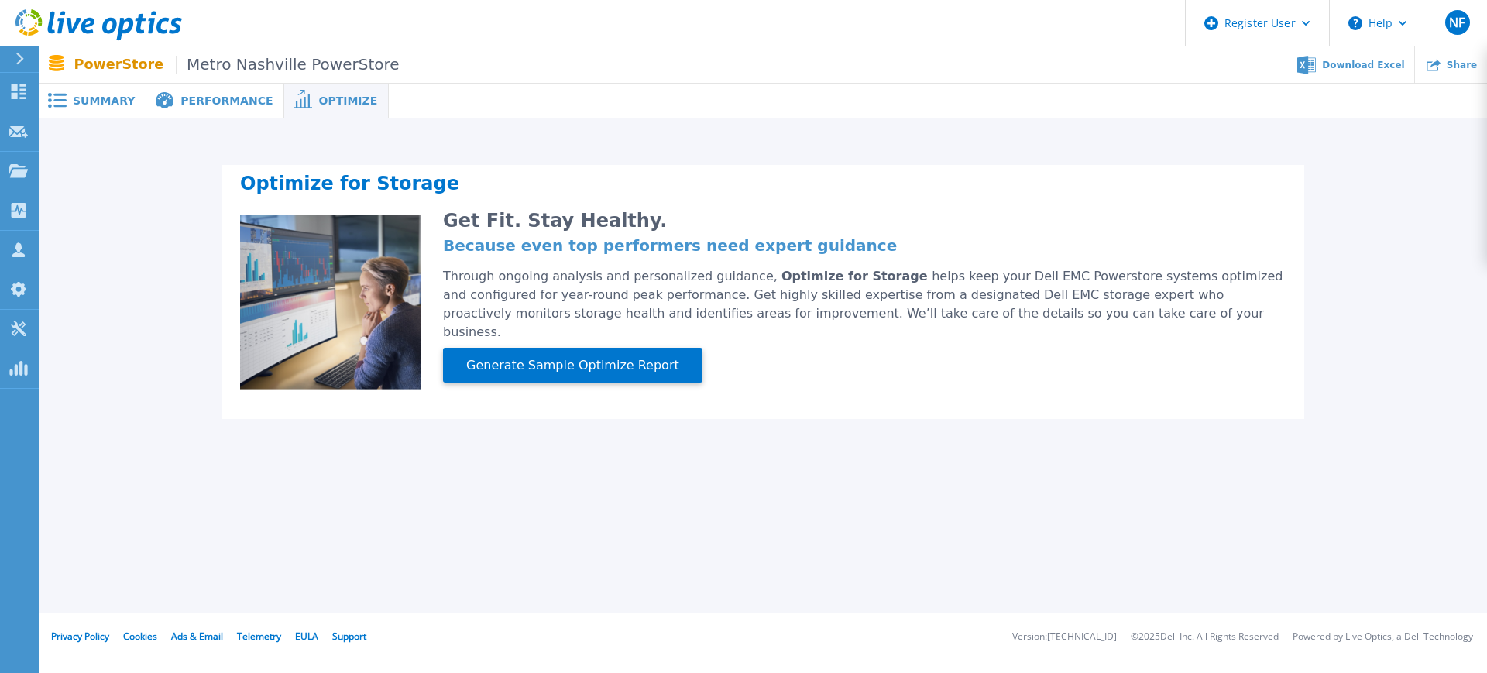
click at [183, 96] on span "Performance" at bounding box center [226, 100] width 92 height 11
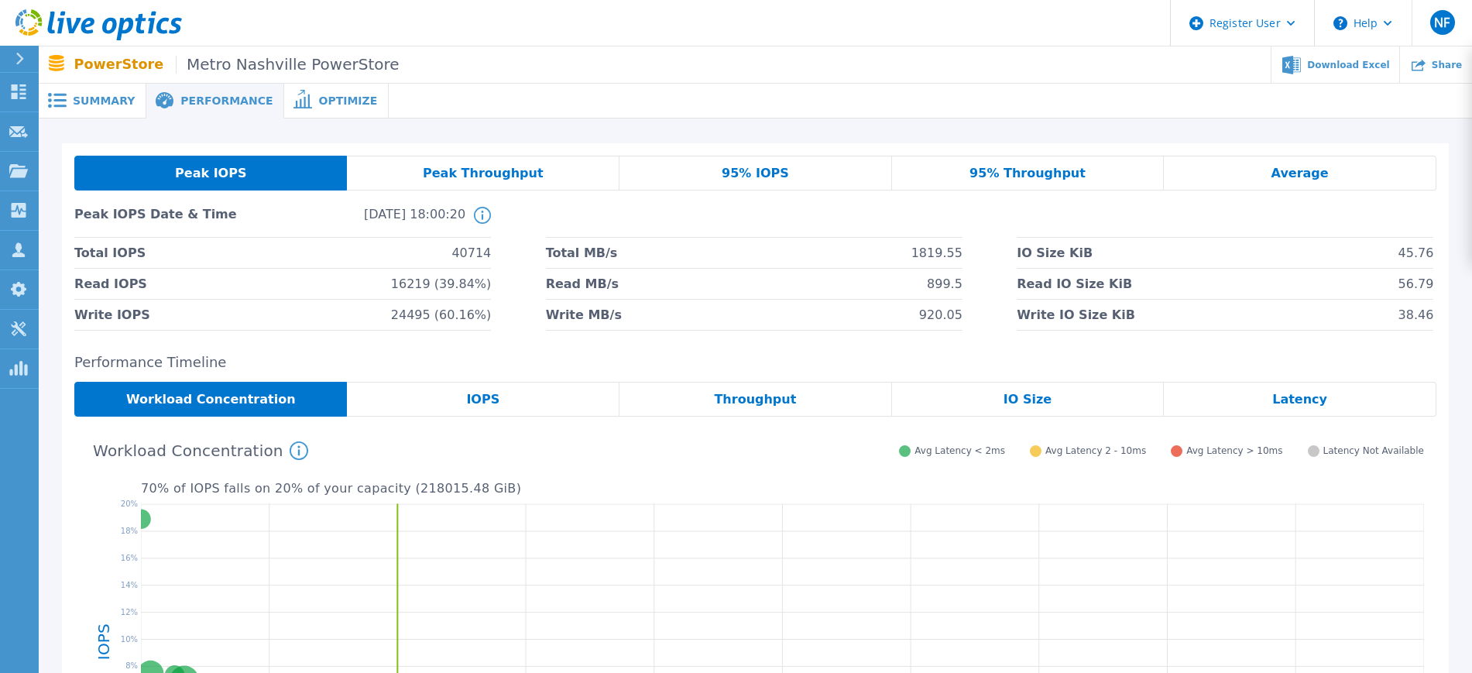
click at [122, 115] on div "Summary" at bounding box center [93, 101] width 108 height 35
